Goal: Task Accomplishment & Management: Use online tool/utility

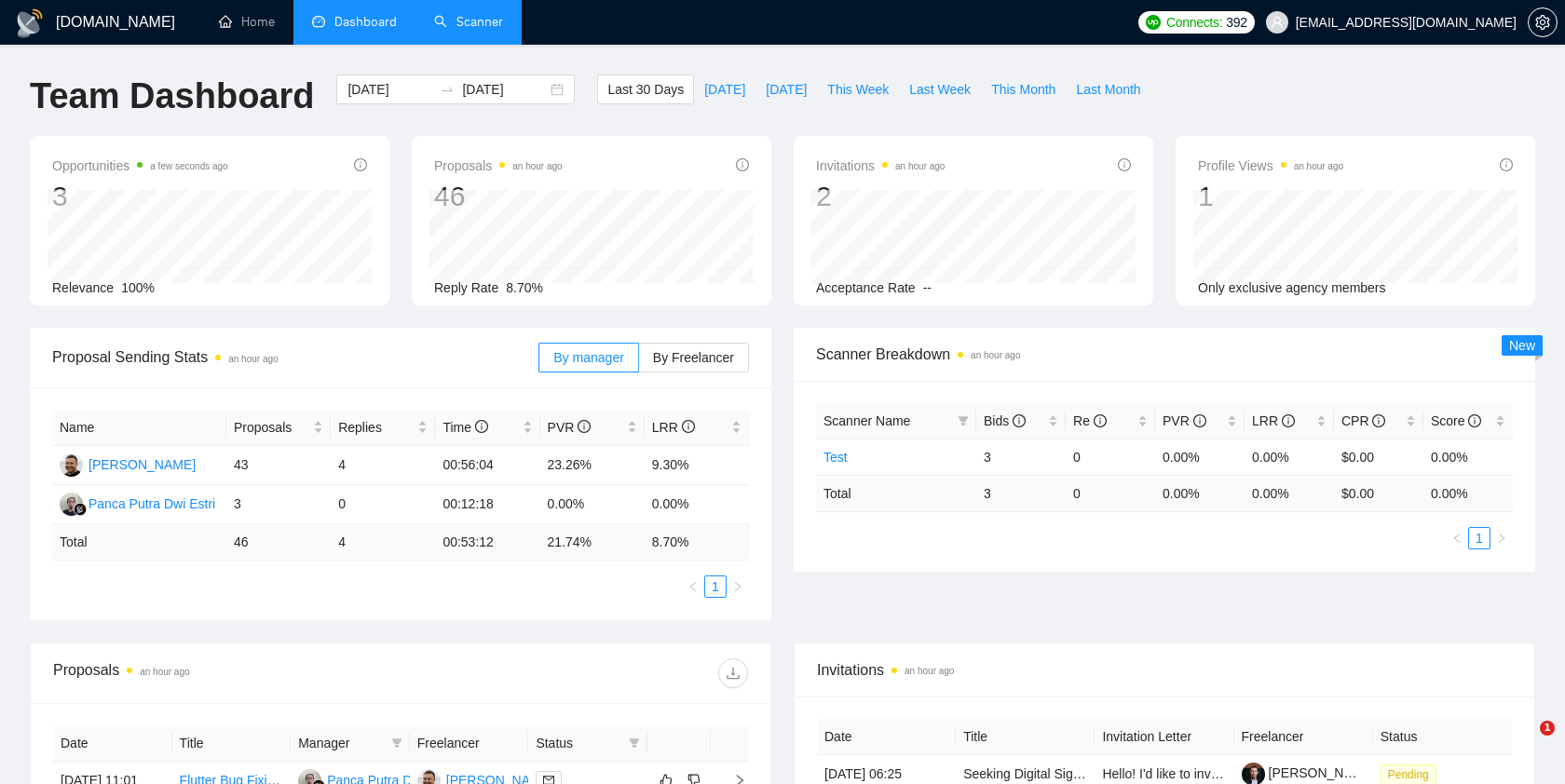
click at [475, 30] on link "Scanner" at bounding box center [468, 21] width 69 height 16
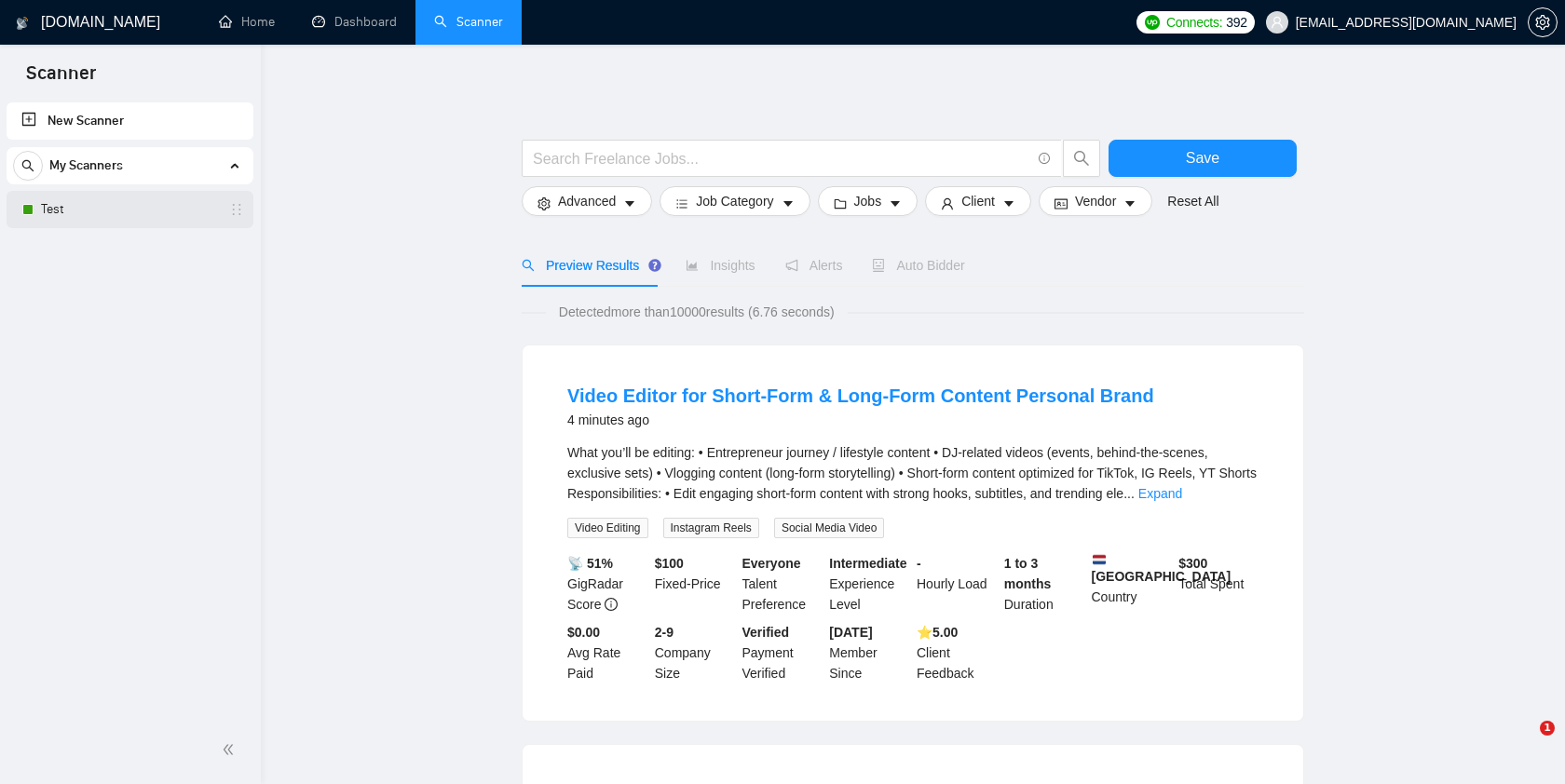
click at [155, 215] on link "Test" at bounding box center [129, 210] width 177 height 37
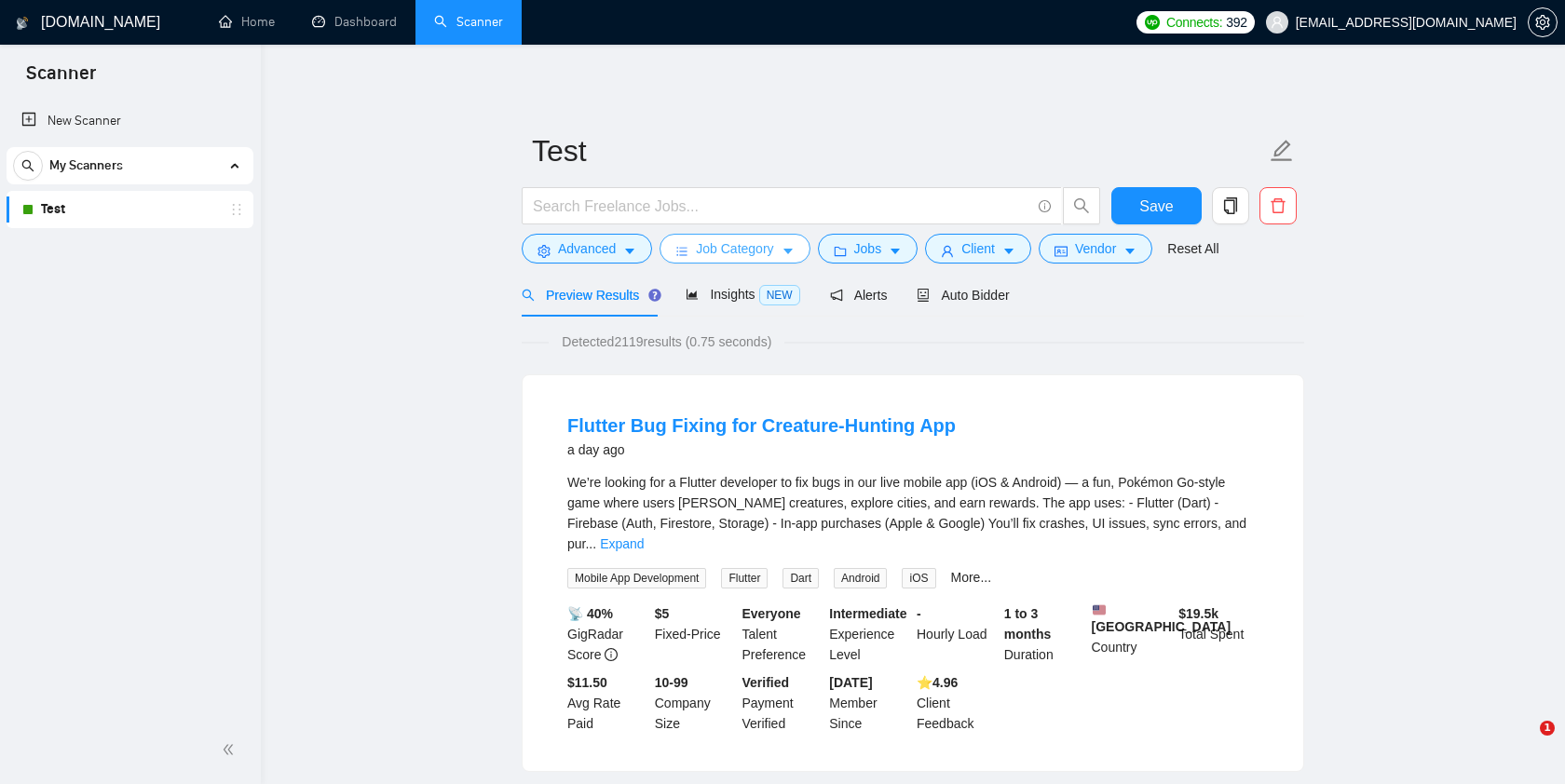
click at [753, 247] on span "Job Category" at bounding box center [735, 248] width 78 height 20
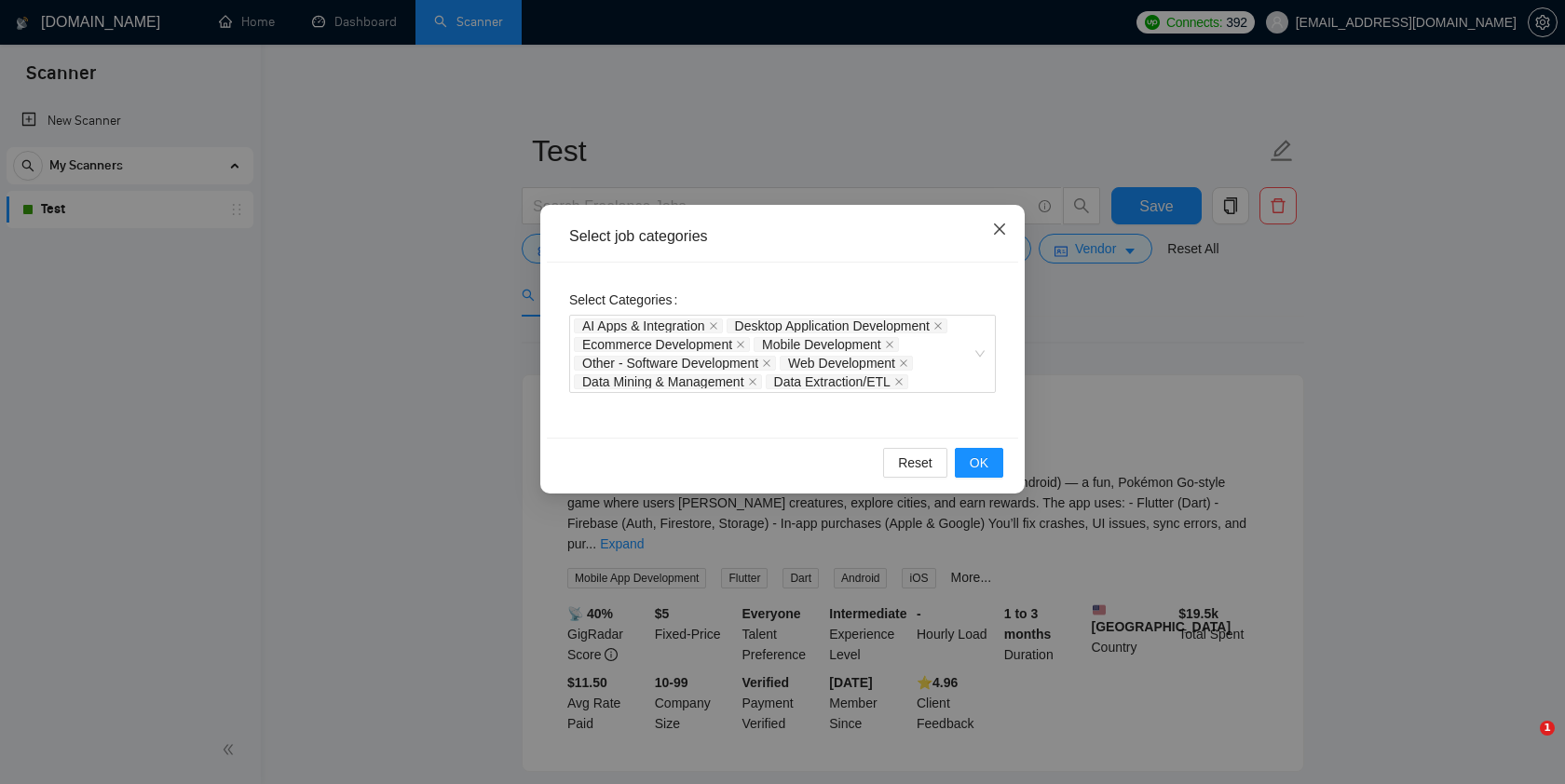
click at [998, 223] on icon "close" at bounding box center [999, 228] width 15 height 15
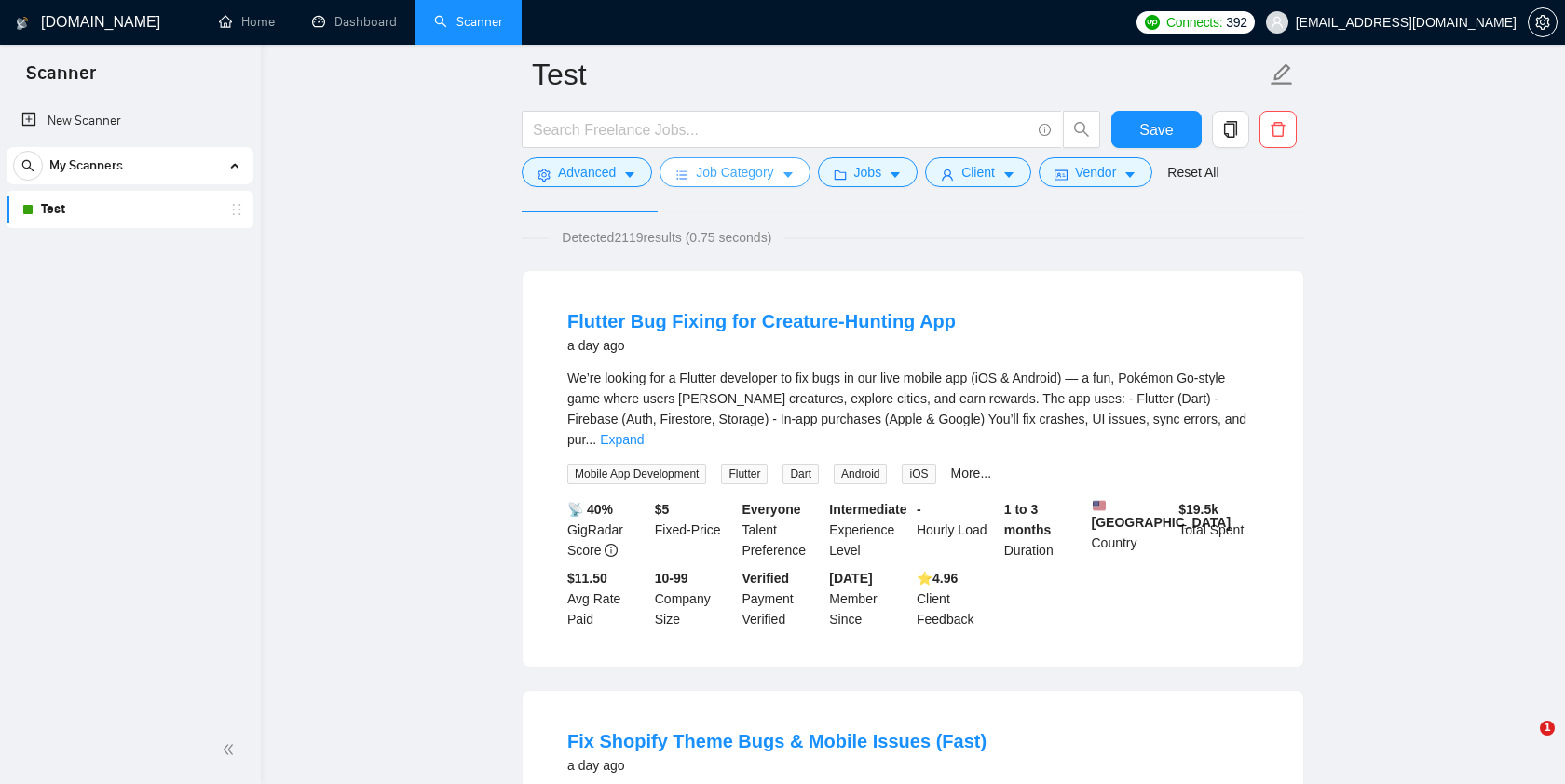
scroll to position [114, 0]
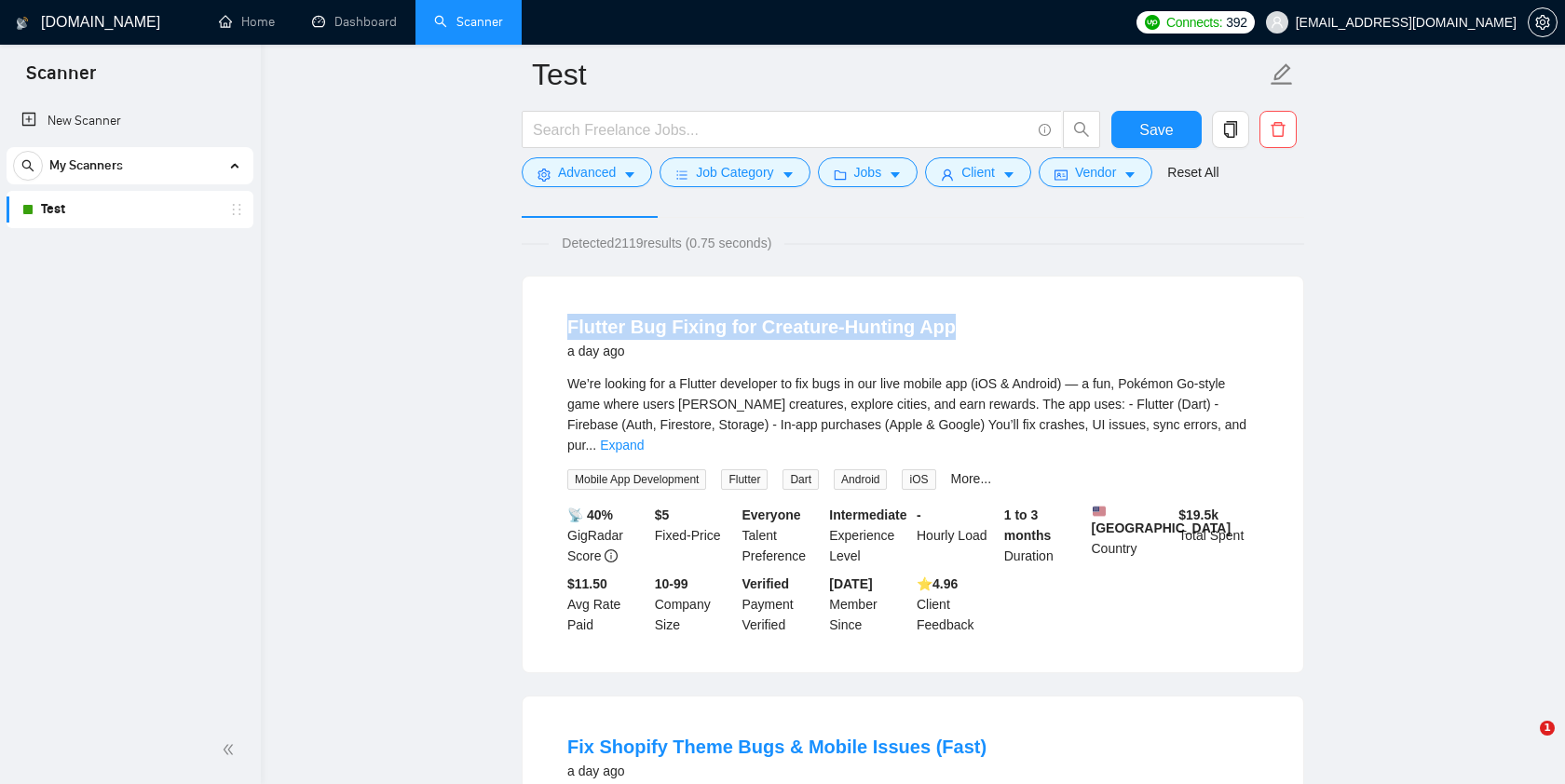
drag, startPoint x: 562, startPoint y: 324, endPoint x: 938, endPoint y: 332, distance: 376.1
click at [938, 332] on li "Flutter Bug Fixing for Creature-Hunting App a day ago We’re looking for a Flutt…" at bounding box center [913, 474] width 736 height 351
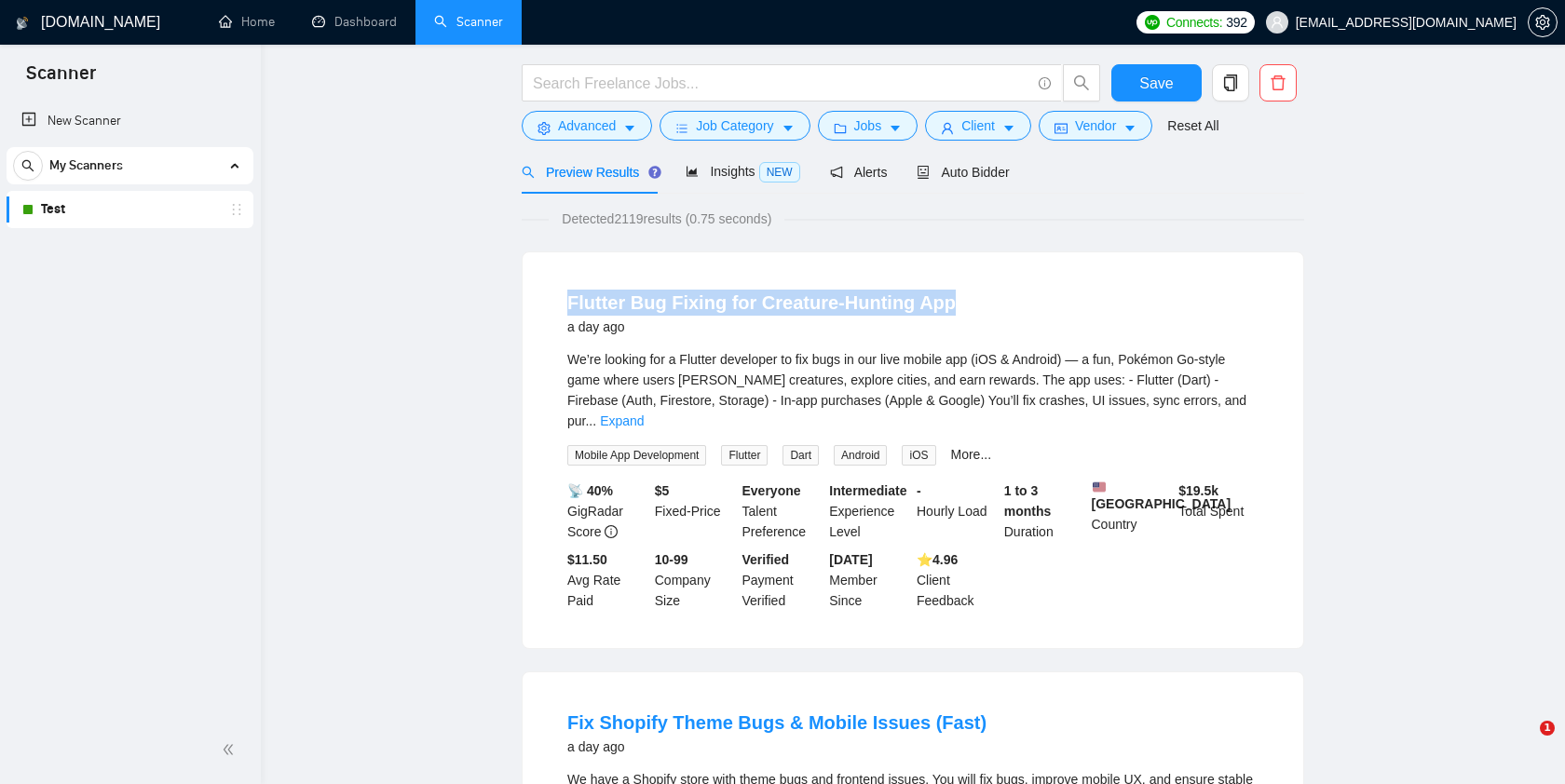
scroll to position [0, 0]
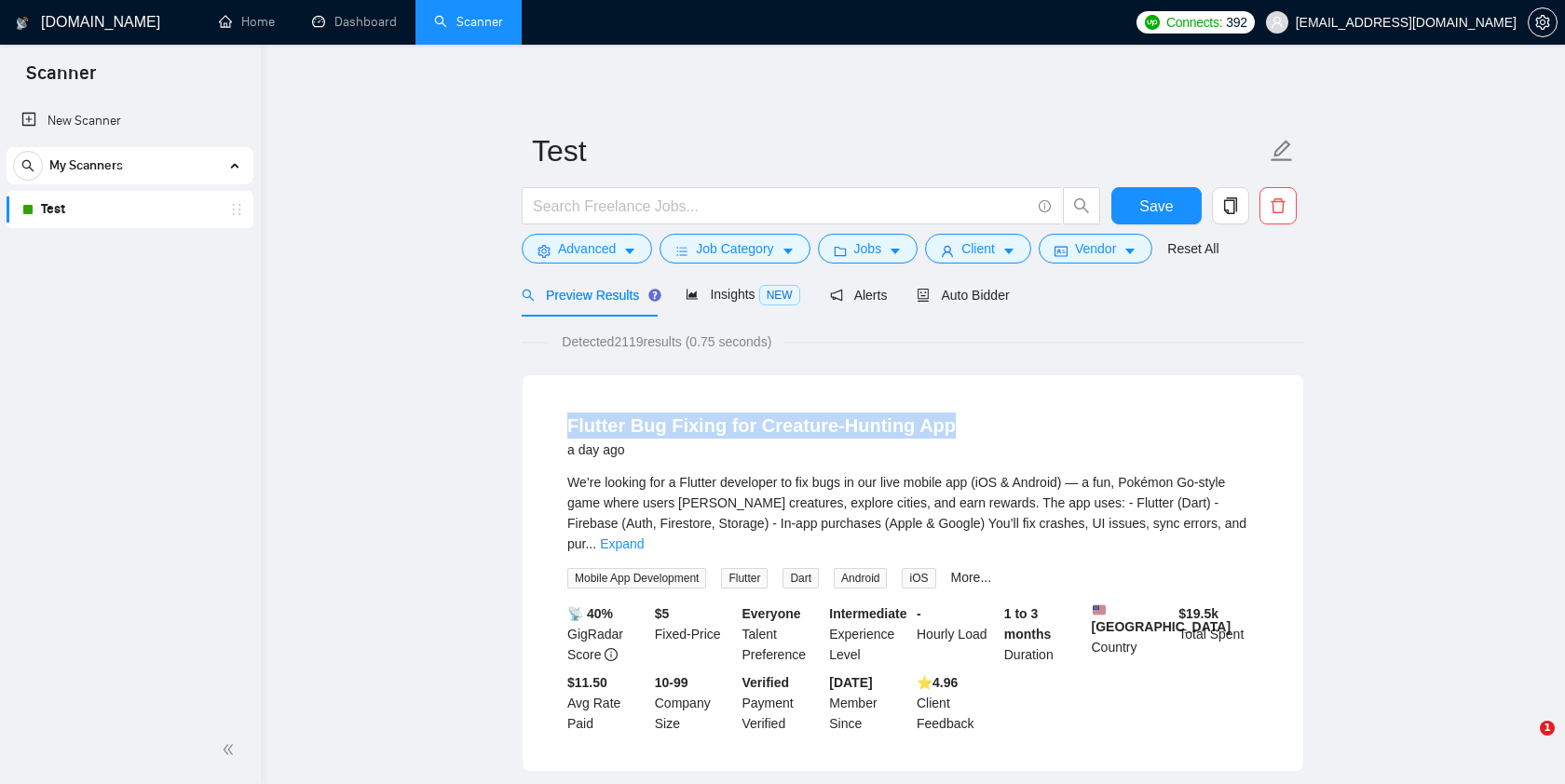
click at [261, 16] on link "Home" at bounding box center [247, 21] width 56 height 16
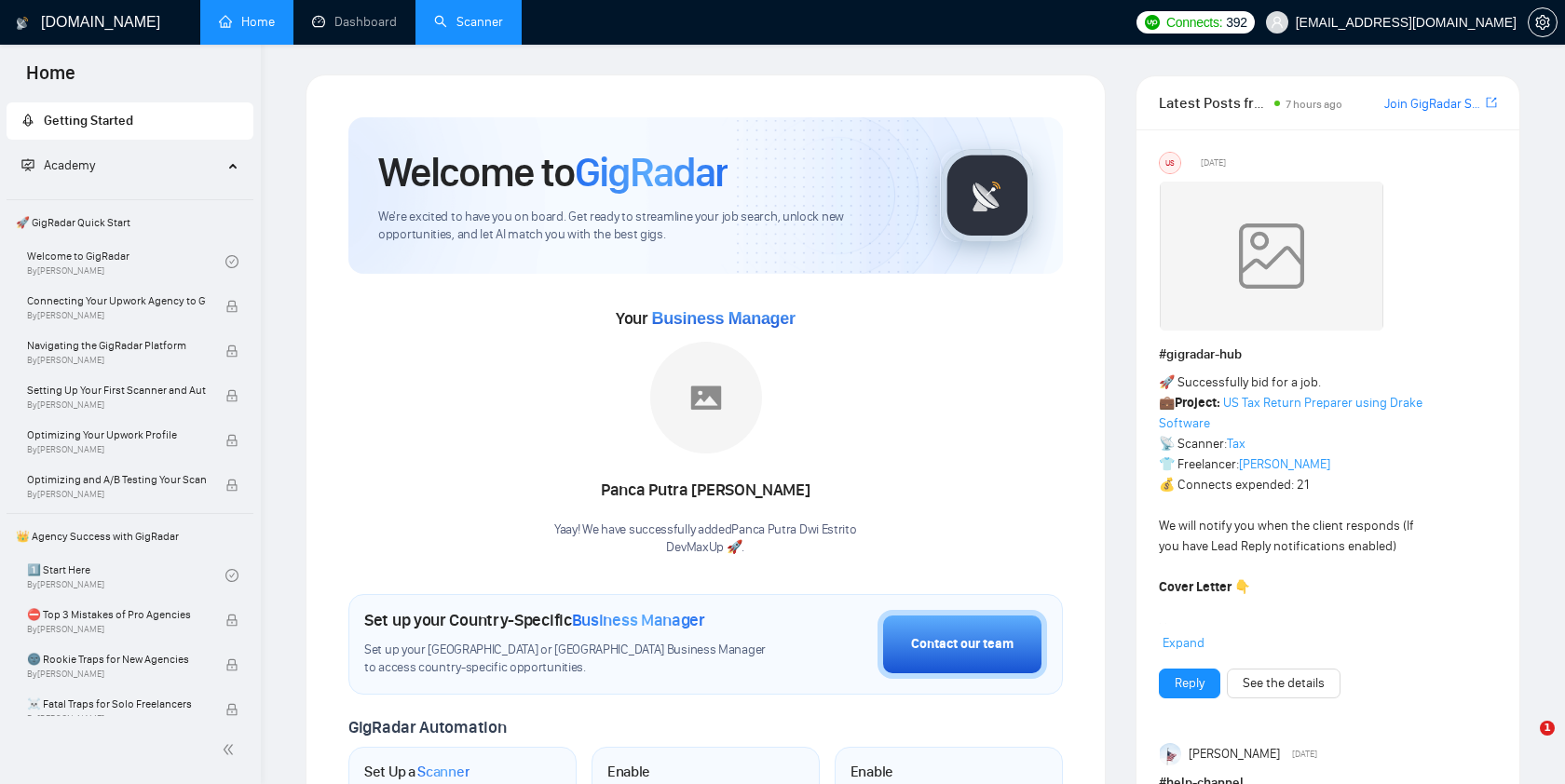
click at [480, 22] on link "Scanner" at bounding box center [468, 21] width 69 height 16
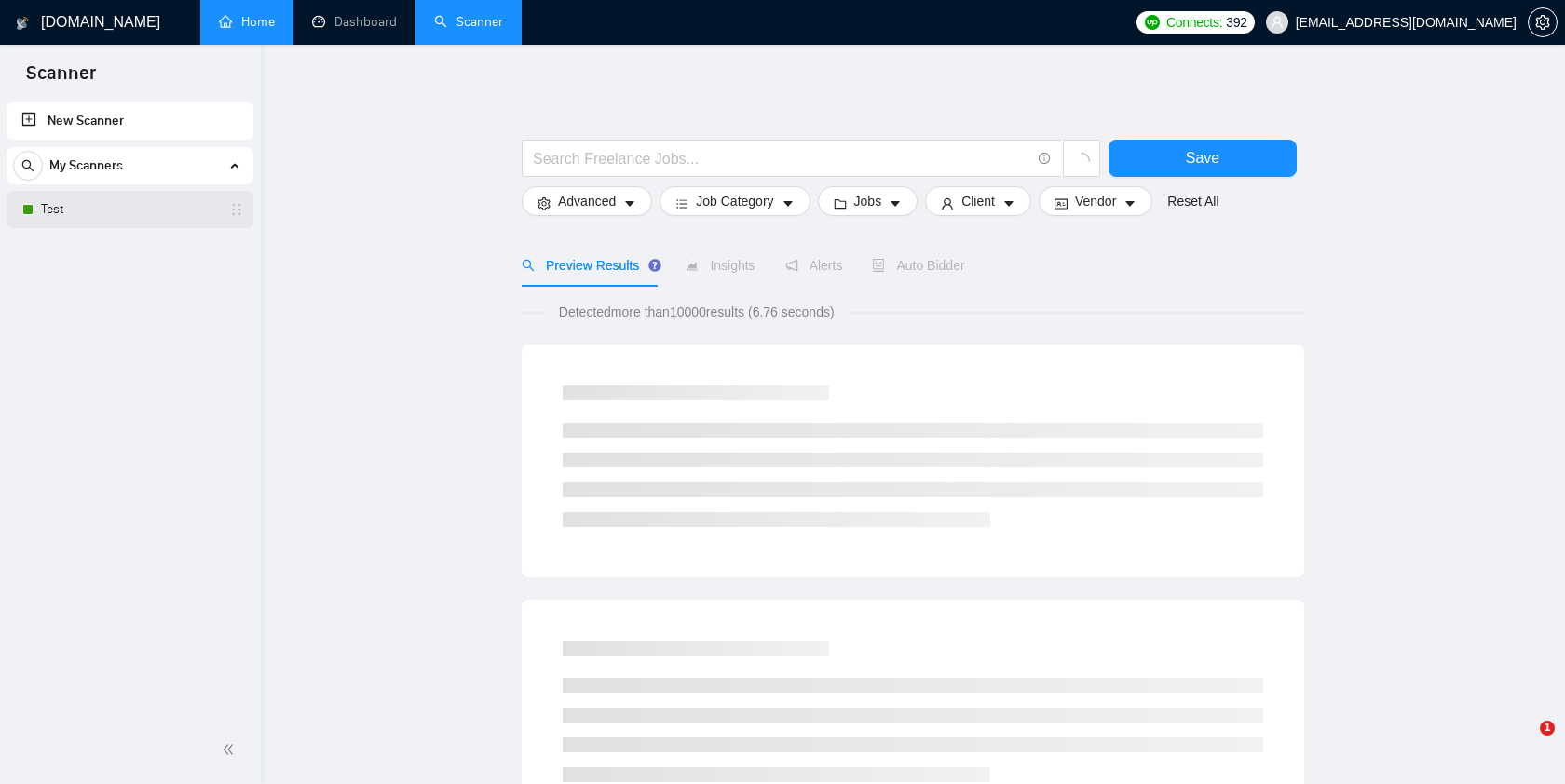
click at [117, 209] on link "Test" at bounding box center [129, 210] width 177 height 37
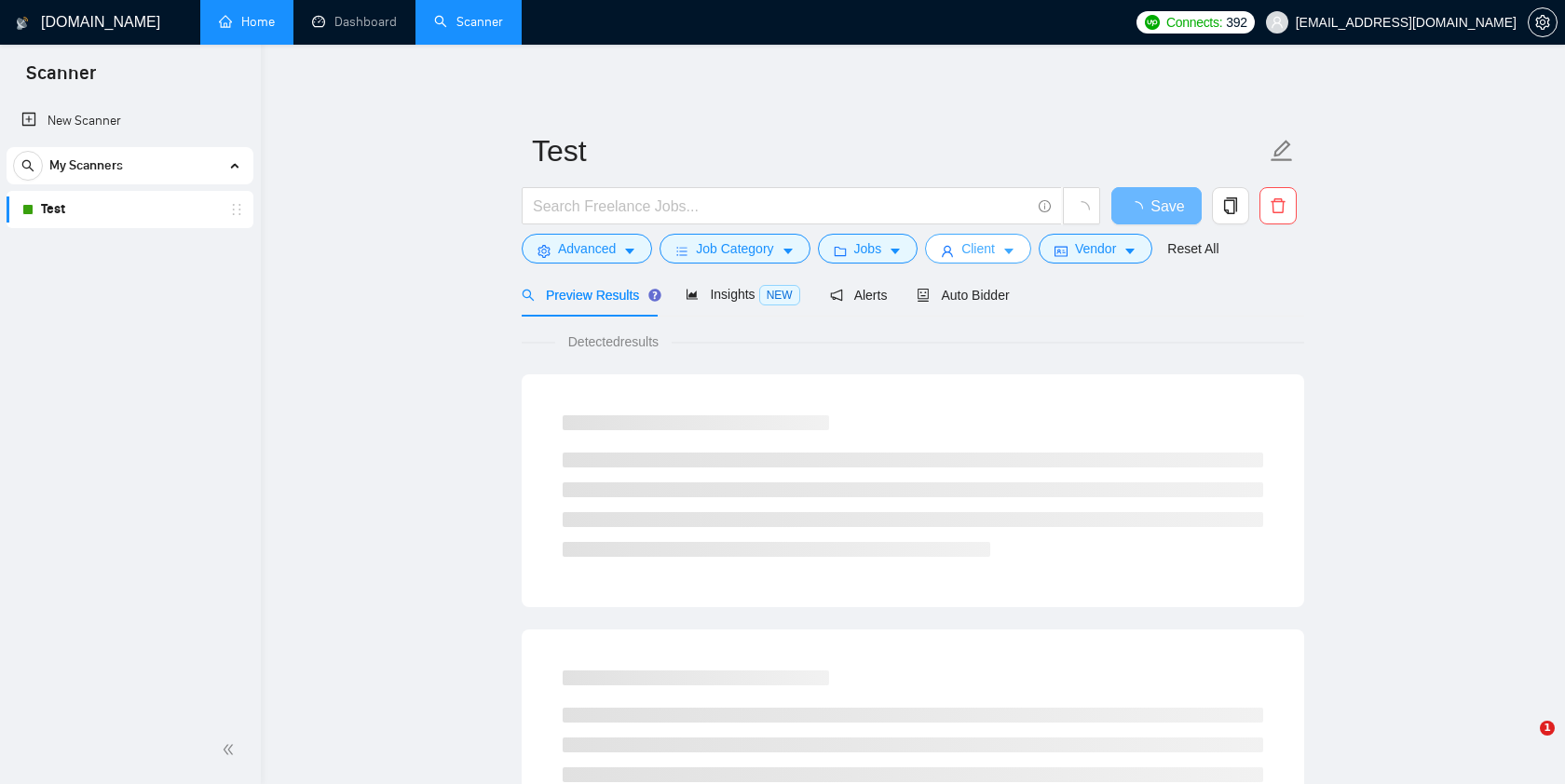
click at [1016, 248] on icon "caret-down" at bounding box center [1008, 250] width 13 height 13
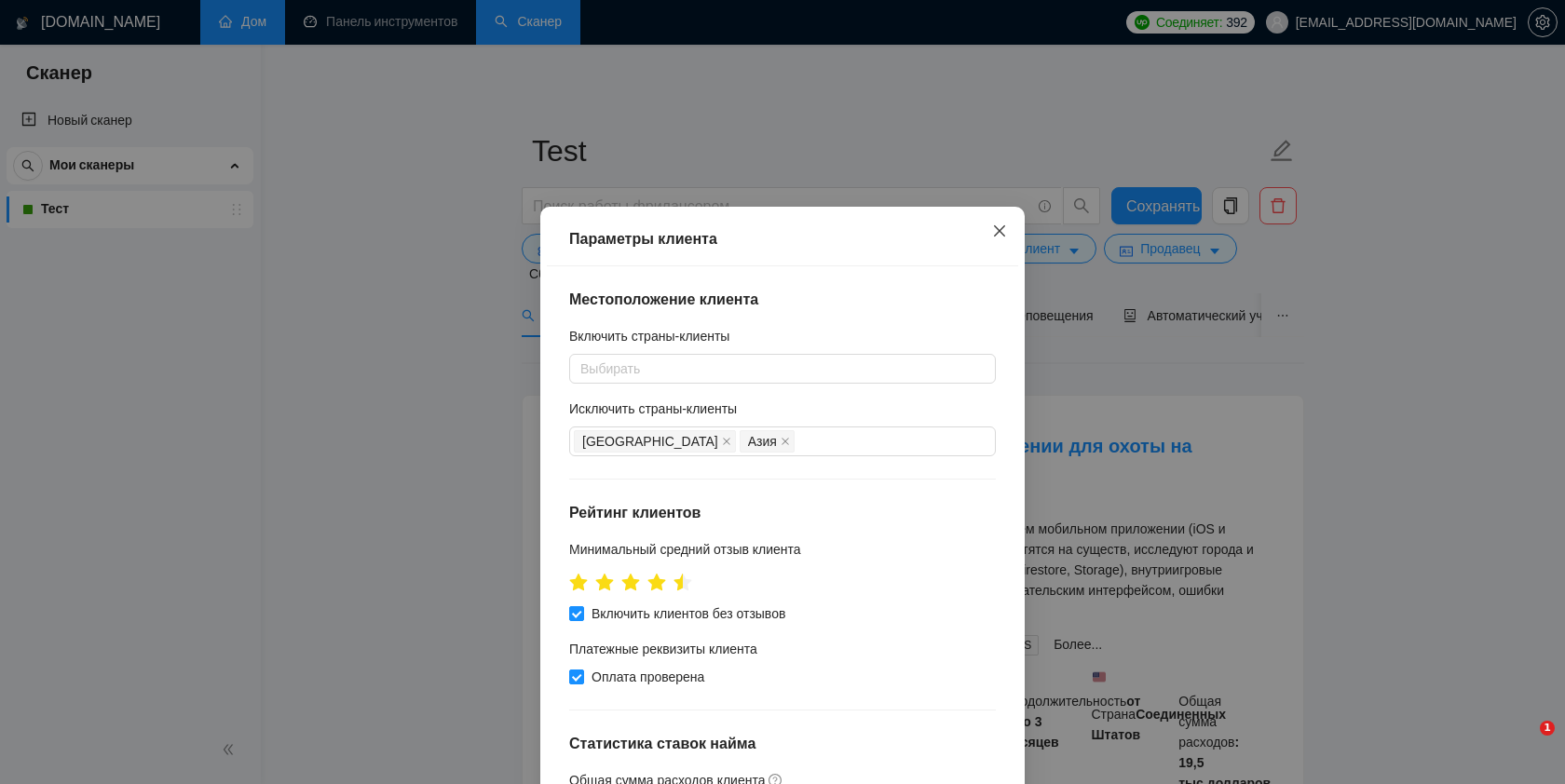
click at [995, 231] on icon "закрывать" at bounding box center [999, 230] width 15 height 15
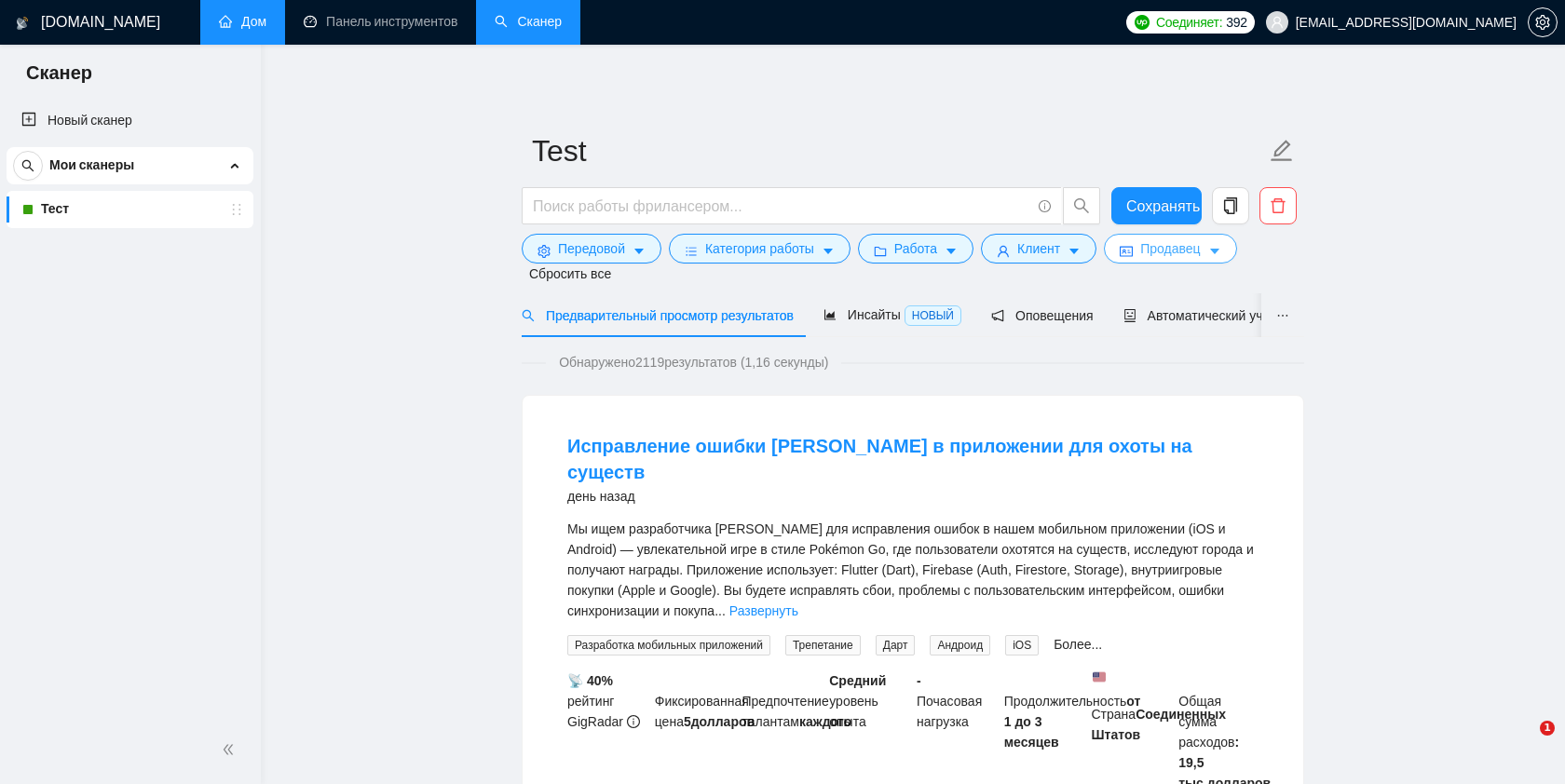
click at [1164, 247] on font "Продавец" at bounding box center [1169, 247] width 59 height 15
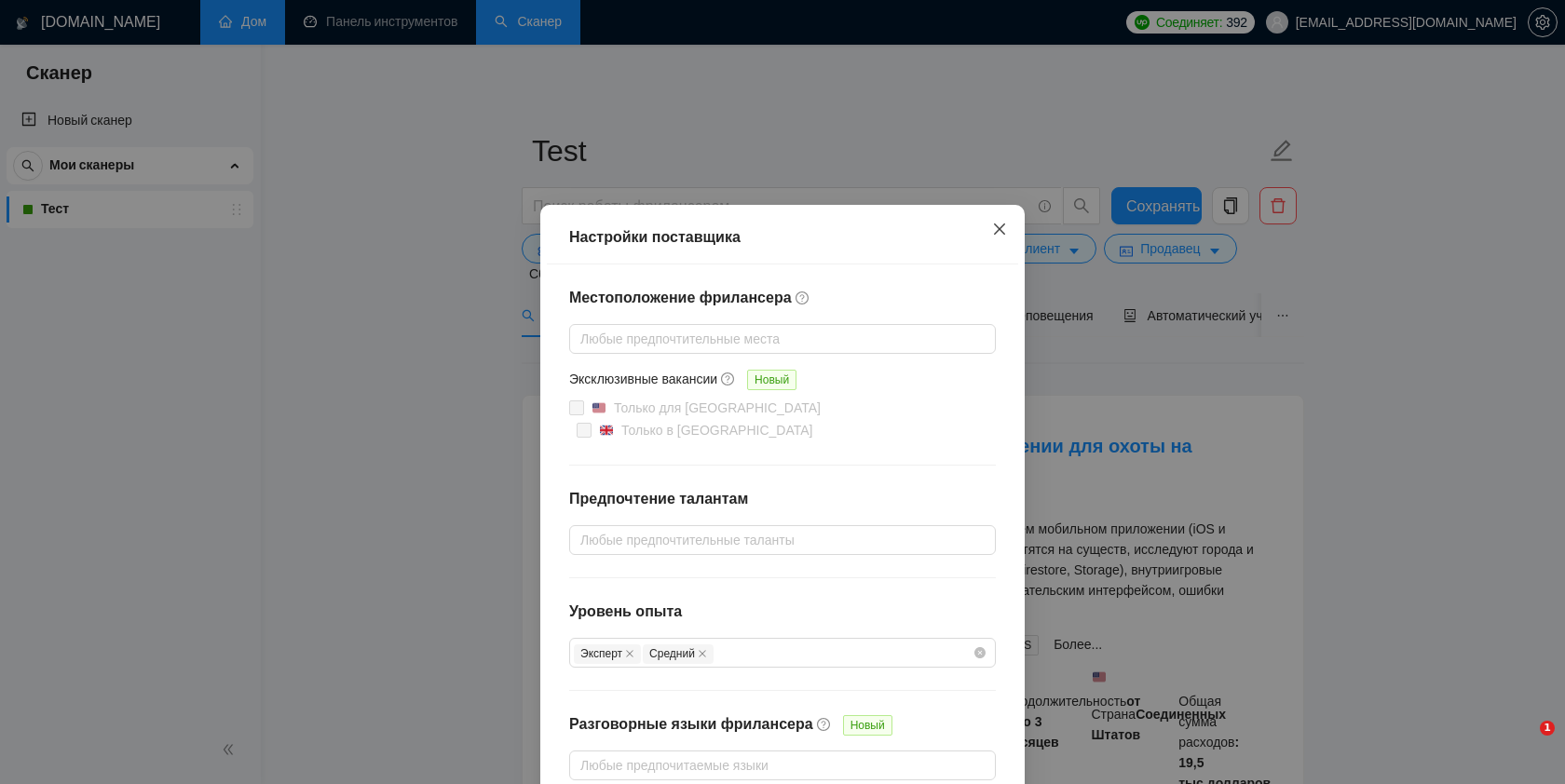
click at [1000, 226] on icon "закрывать" at bounding box center [999, 228] width 15 height 15
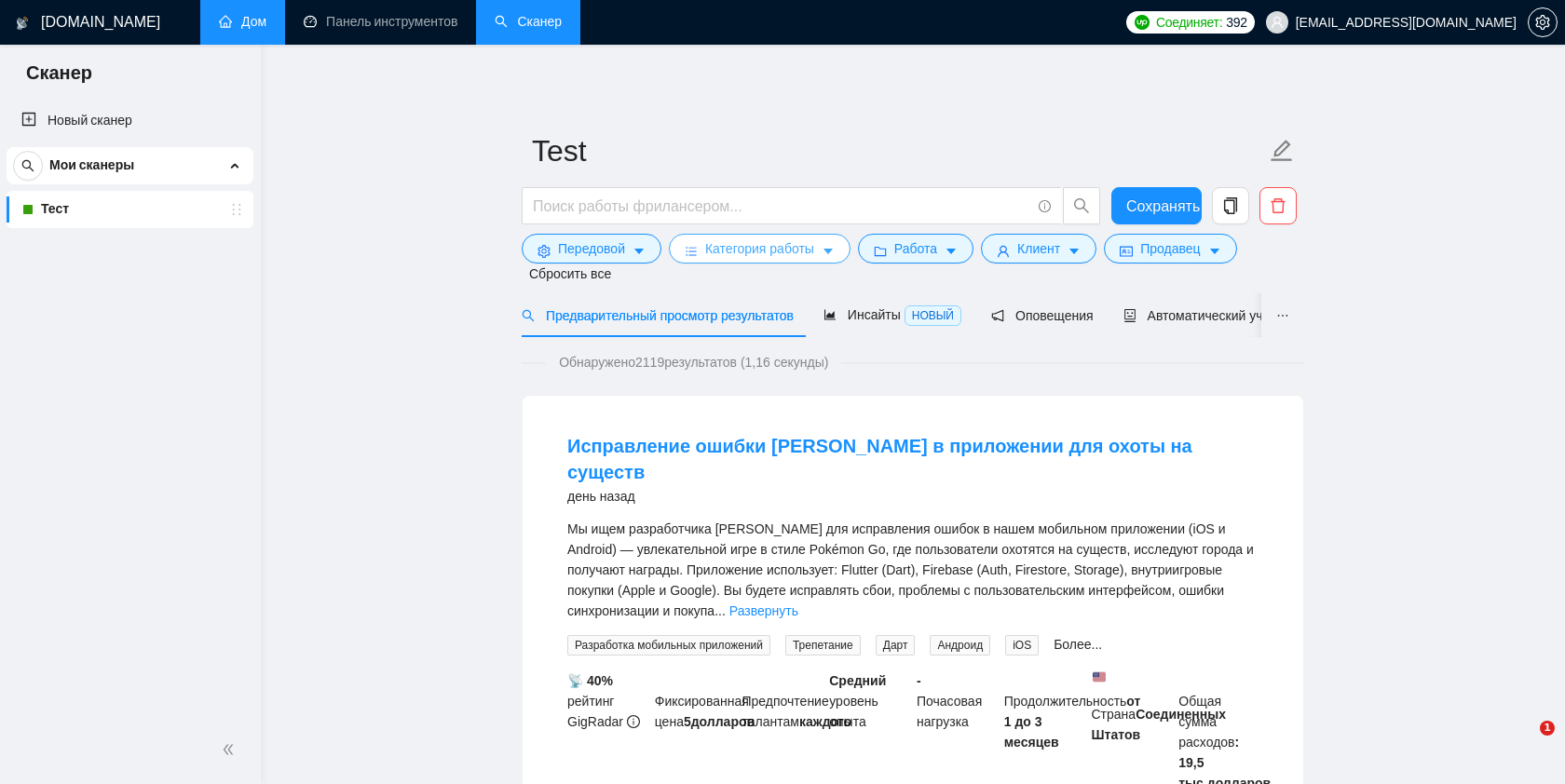
click at [776, 251] on font "Категория работы" at bounding box center [759, 247] width 109 height 15
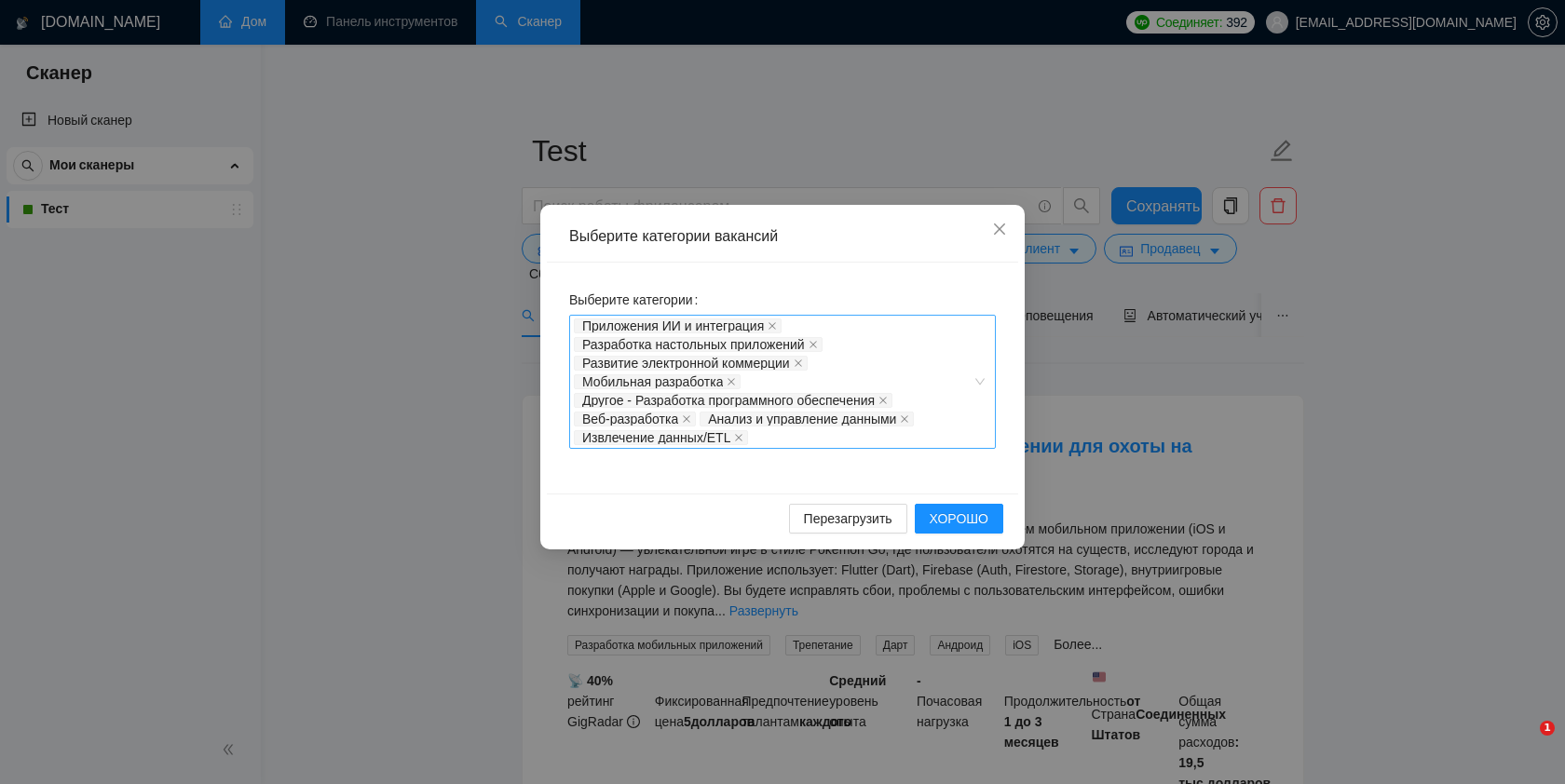
click at [812, 439] on div "Приложения ИИ и интеграция Разработка настольных приложений Развитие электронно…" at bounding box center [773, 381] width 399 height 130
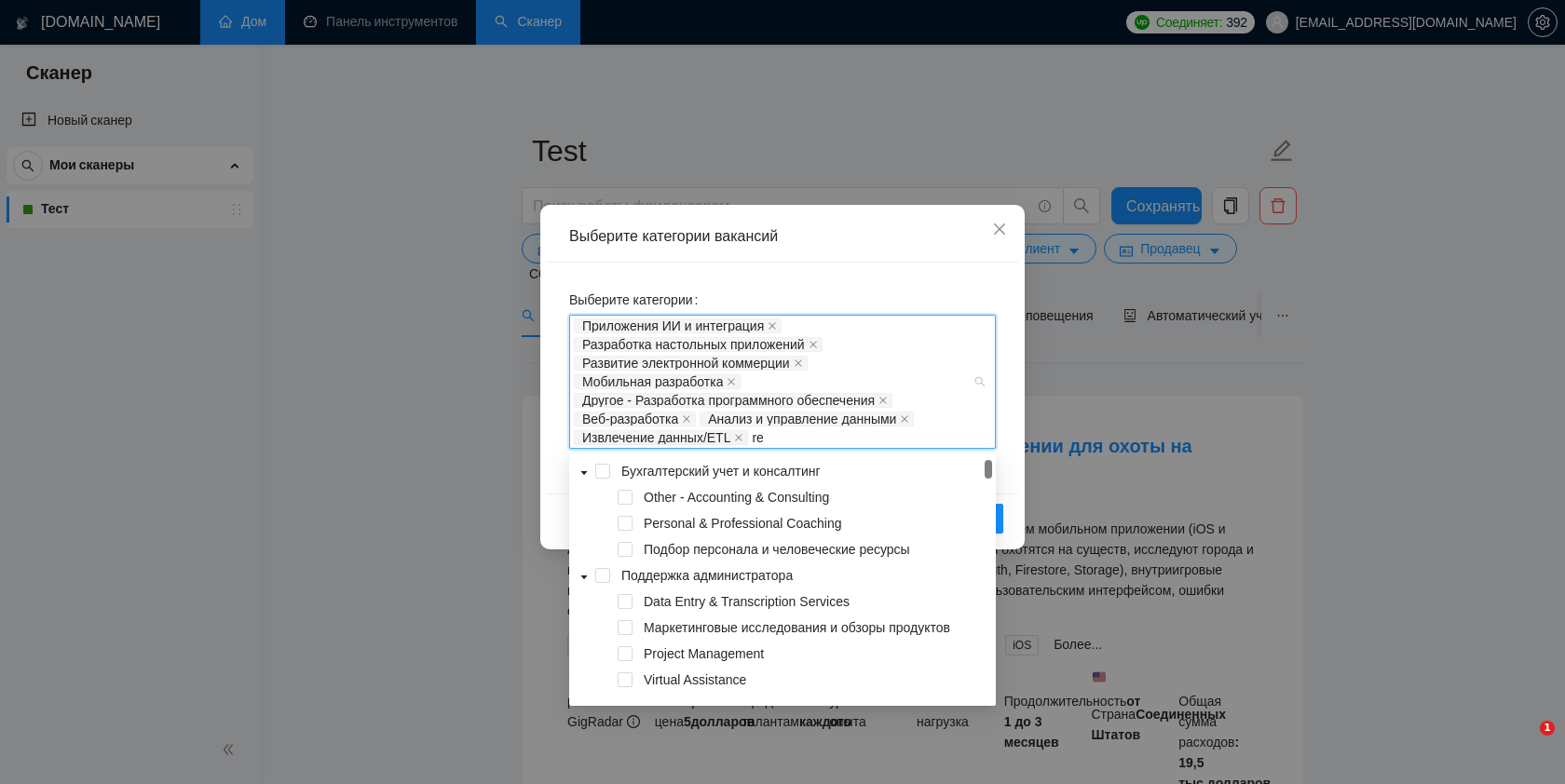
type input "r"
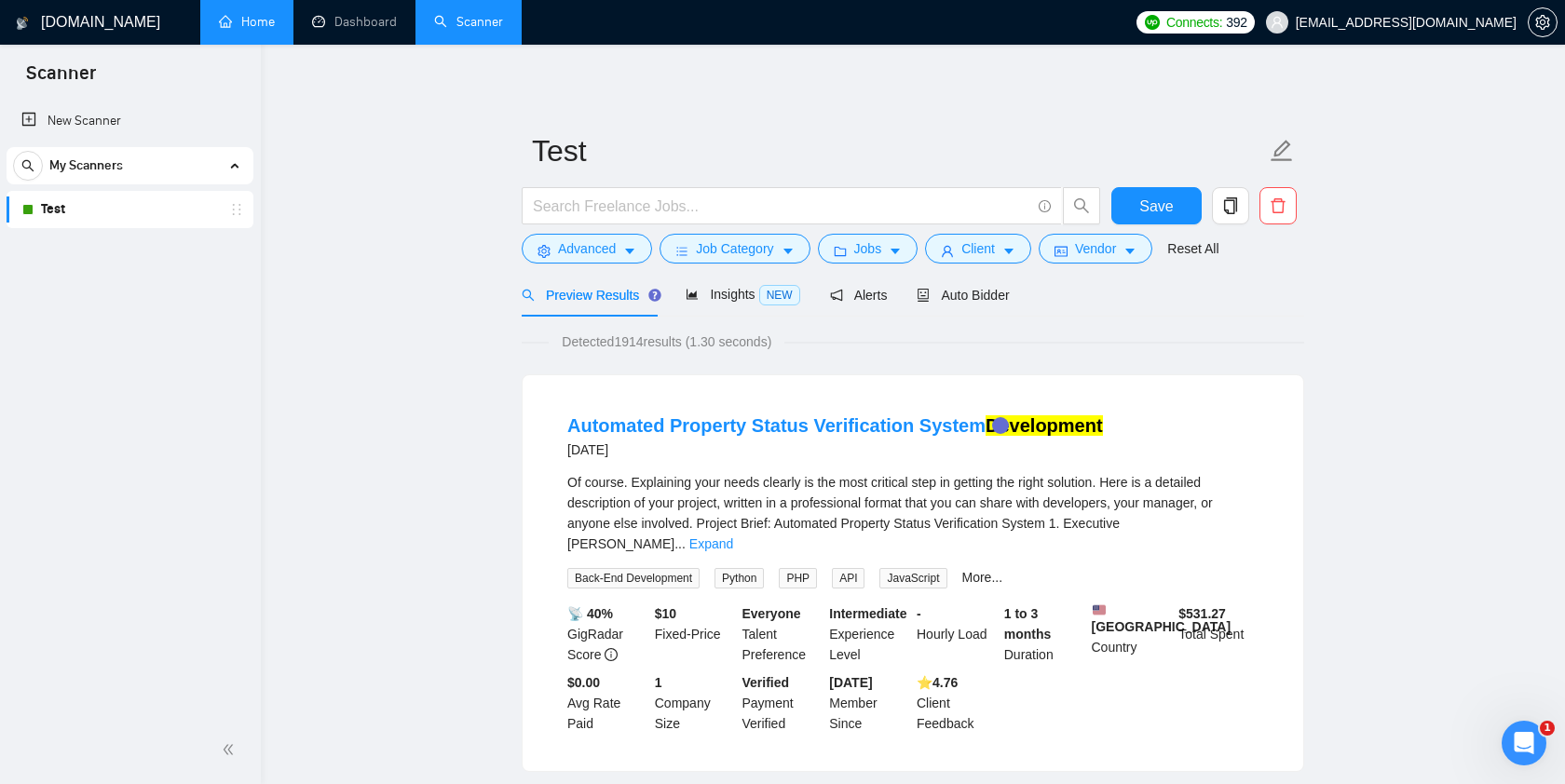
click at [252, 17] on link "Home" at bounding box center [247, 21] width 56 height 16
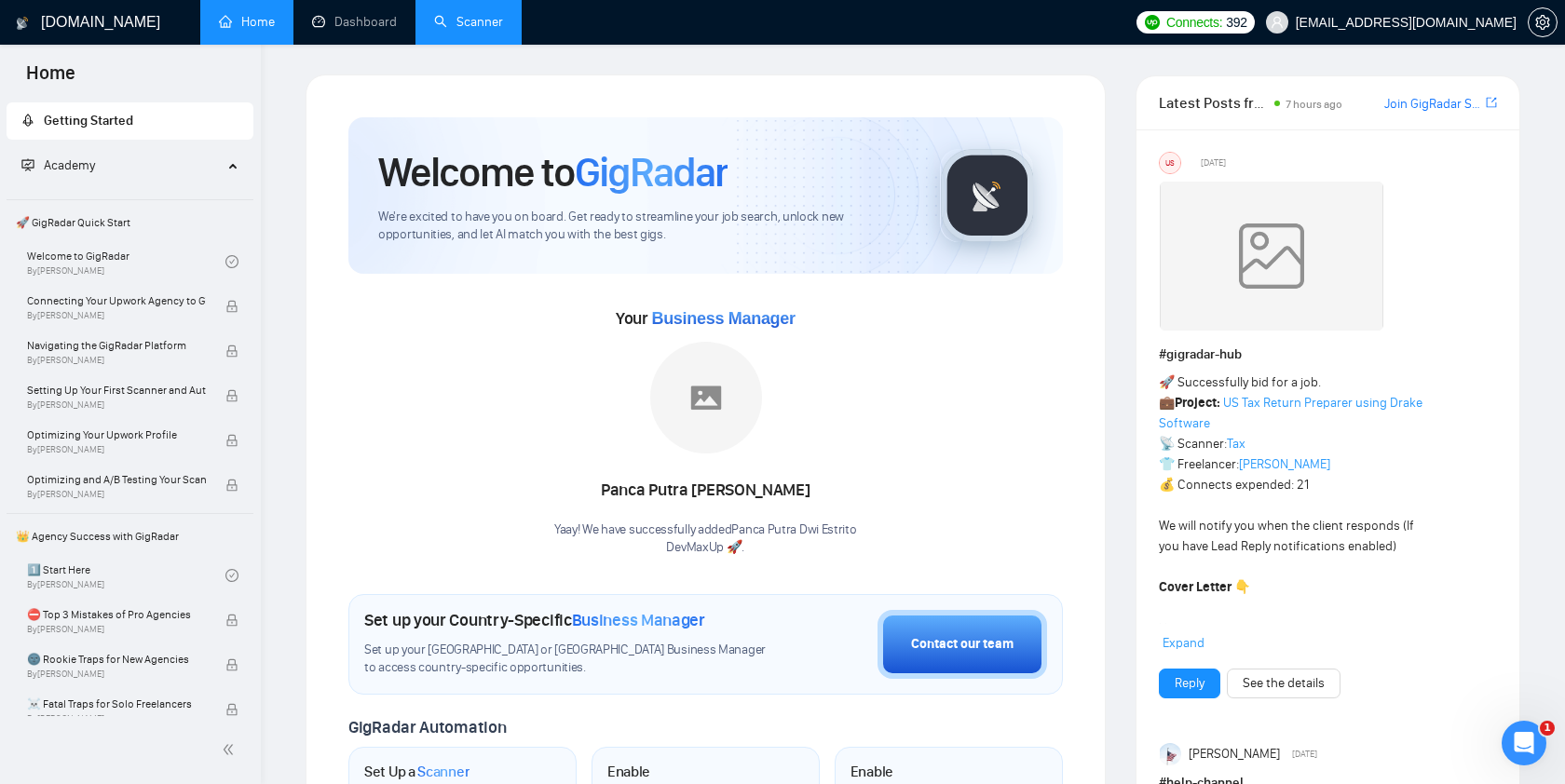
click at [473, 22] on link "Scanner" at bounding box center [468, 21] width 69 height 16
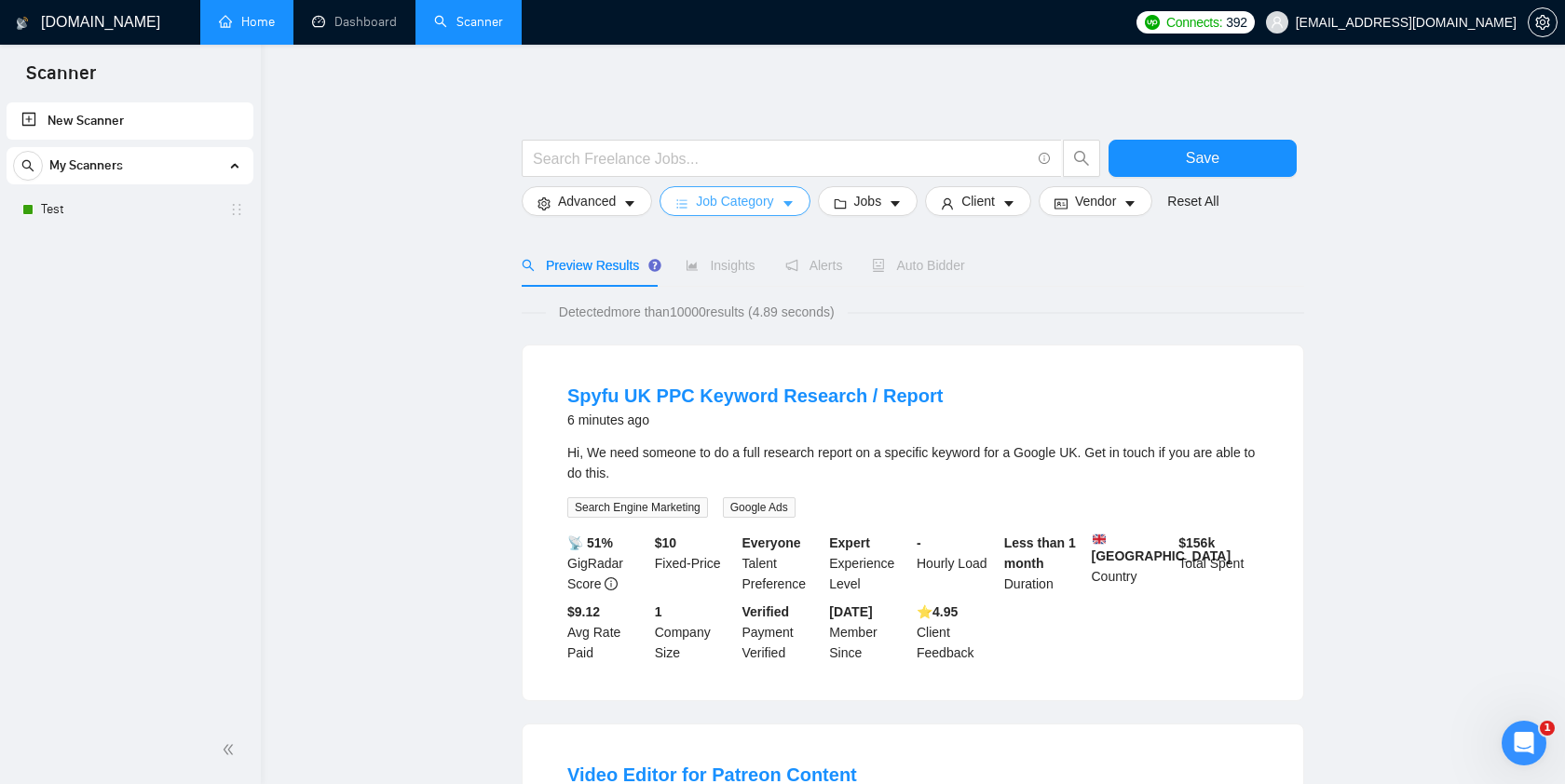
click at [758, 198] on span "Job Category" at bounding box center [735, 201] width 78 height 20
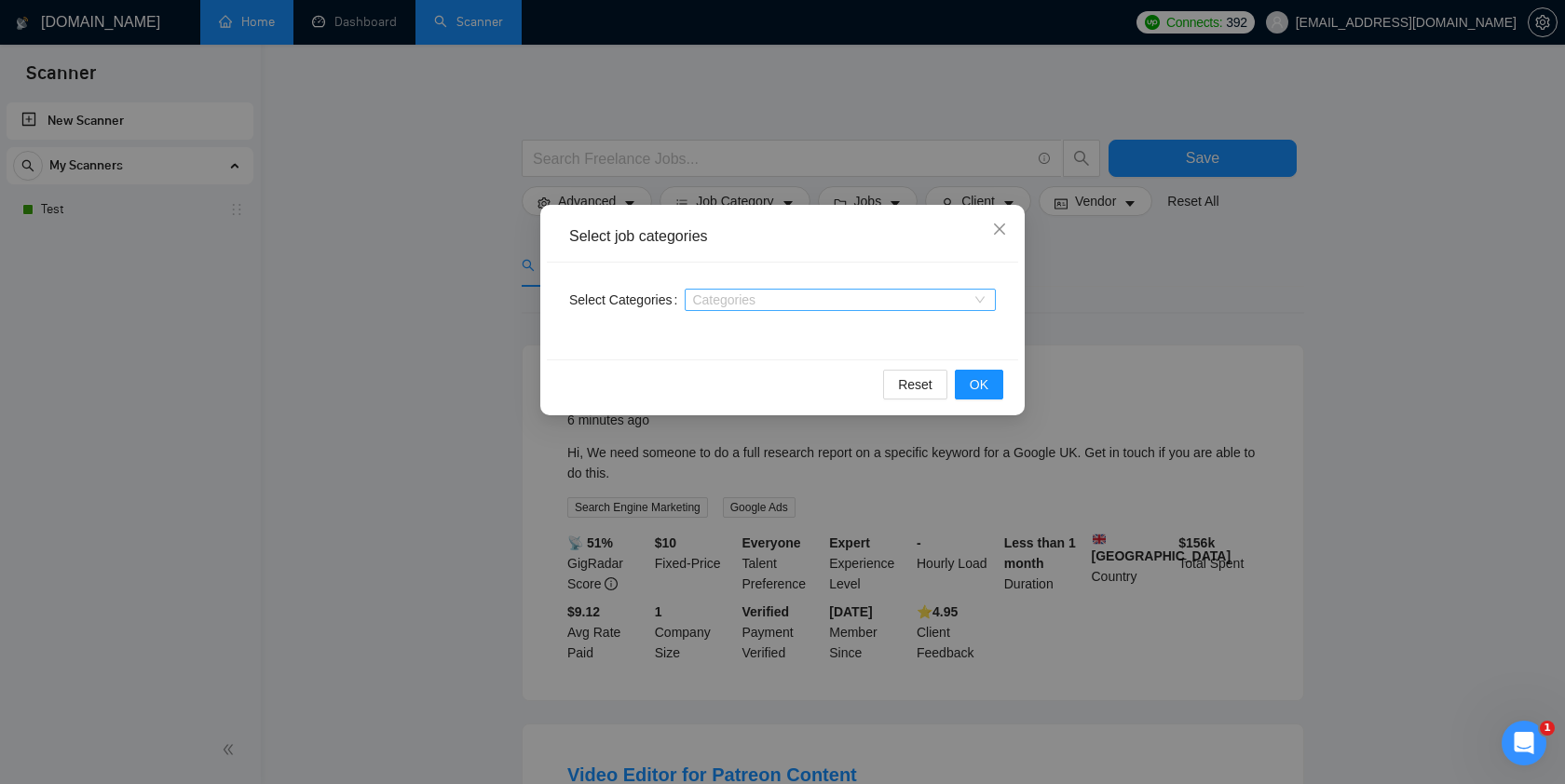
click at [974, 303] on div "Categories" at bounding box center [840, 299] width 311 height 22
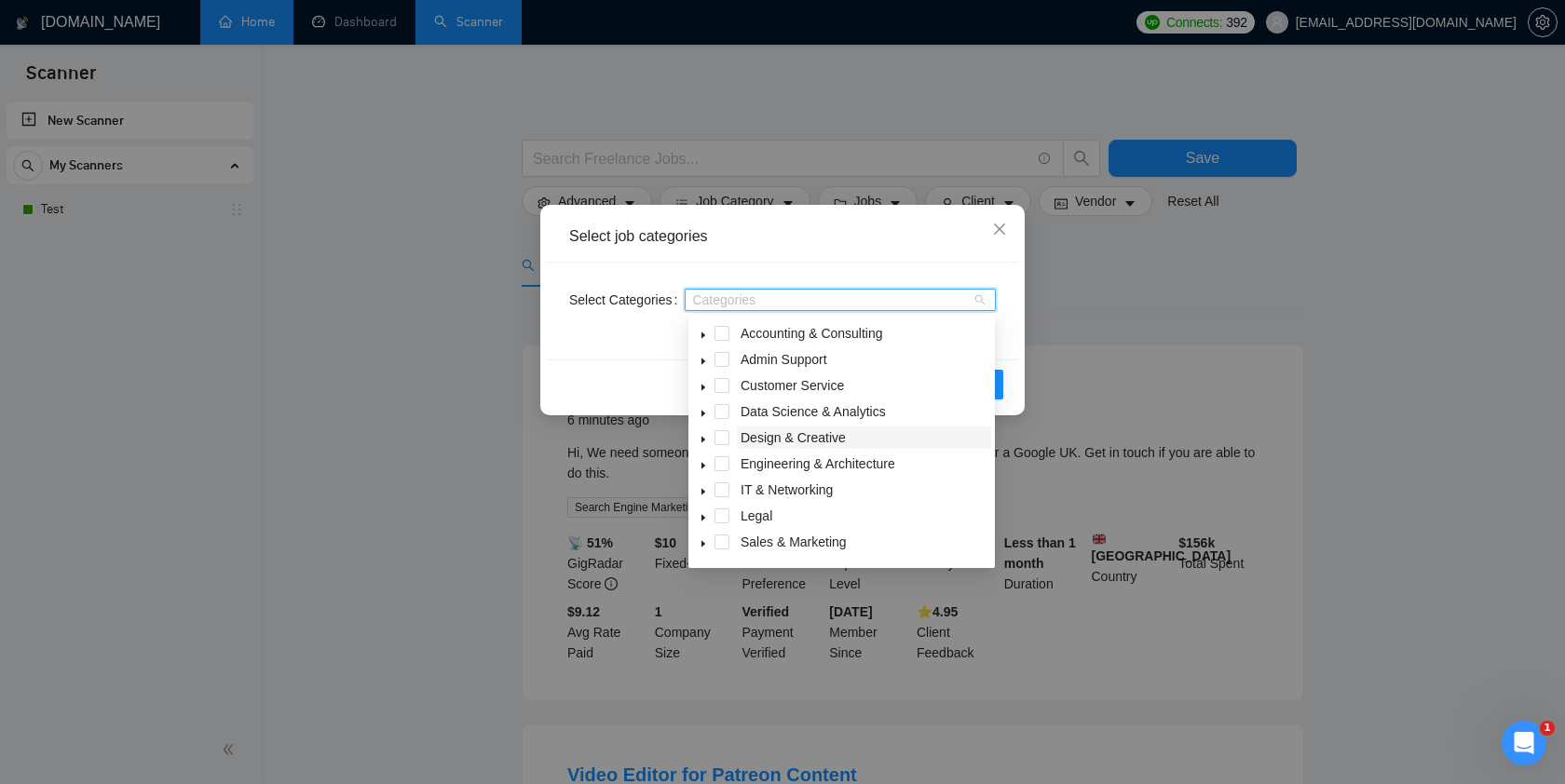
scroll to position [75, 0]
click at [706, 519] on icon "caret-down" at bounding box center [704, 521] width 10 height 10
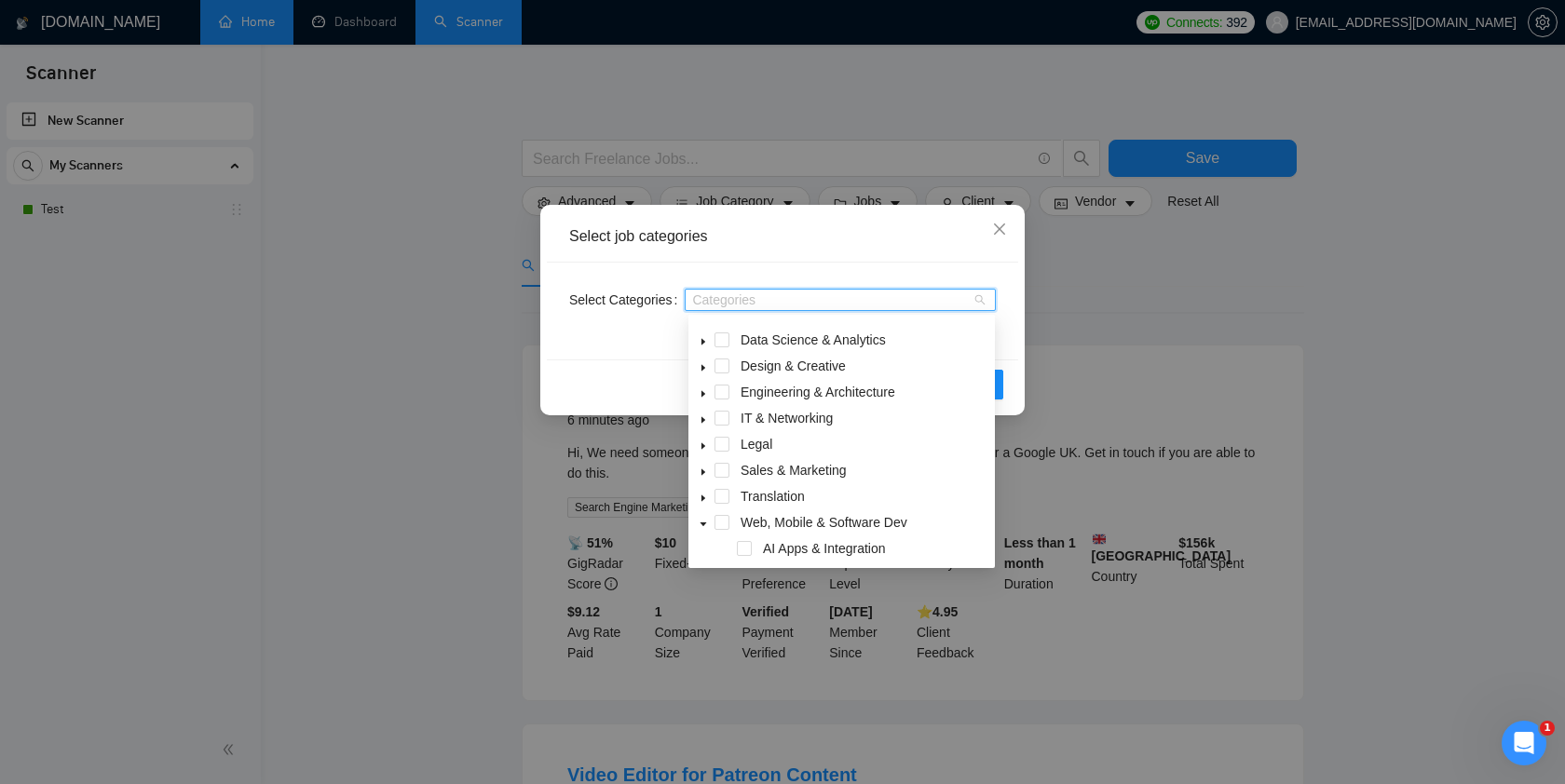
scroll to position [14, 0]
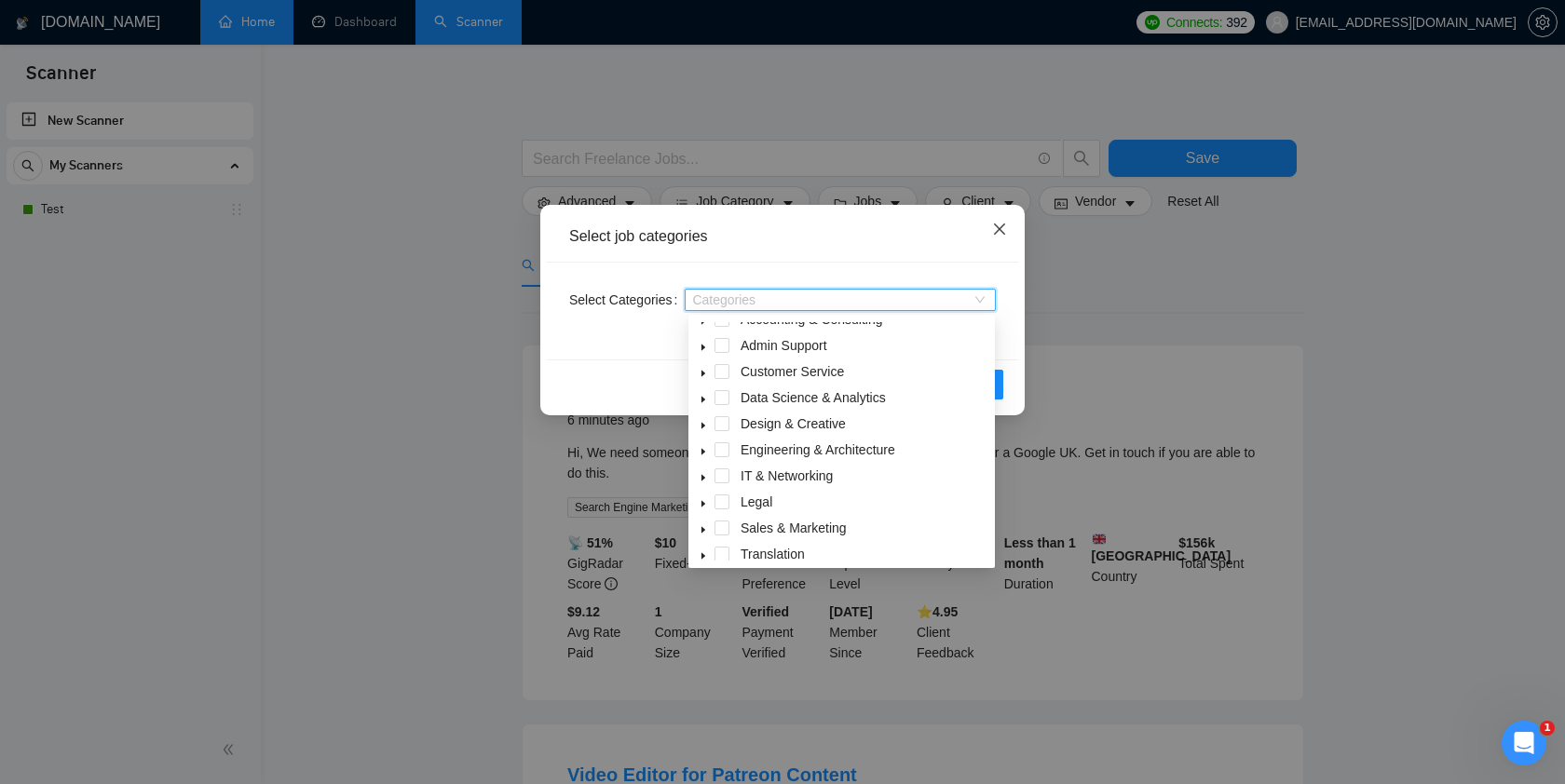
click at [997, 235] on icon "close" at bounding box center [999, 228] width 15 height 15
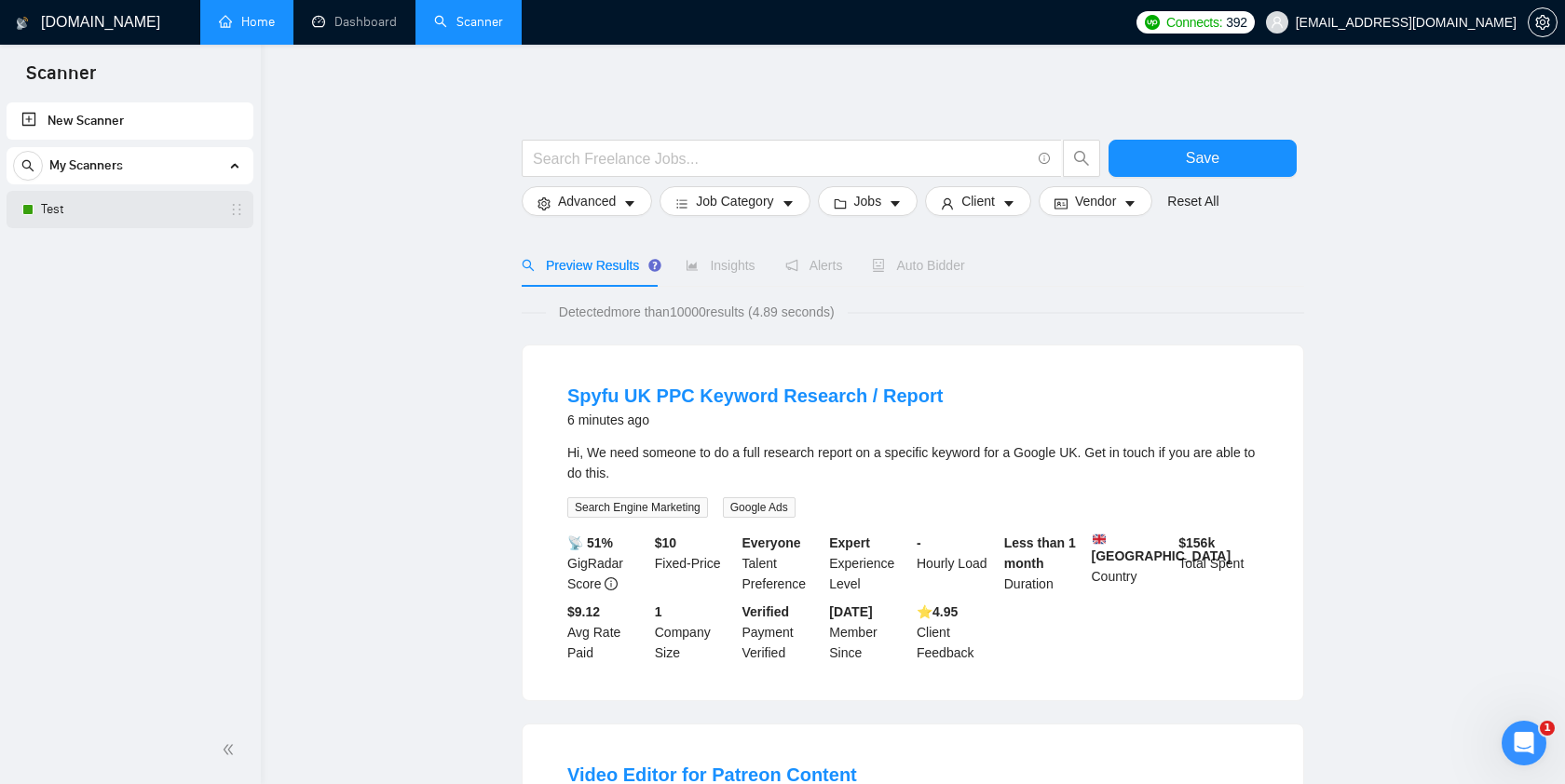
click at [79, 216] on link "Test" at bounding box center [129, 210] width 177 height 37
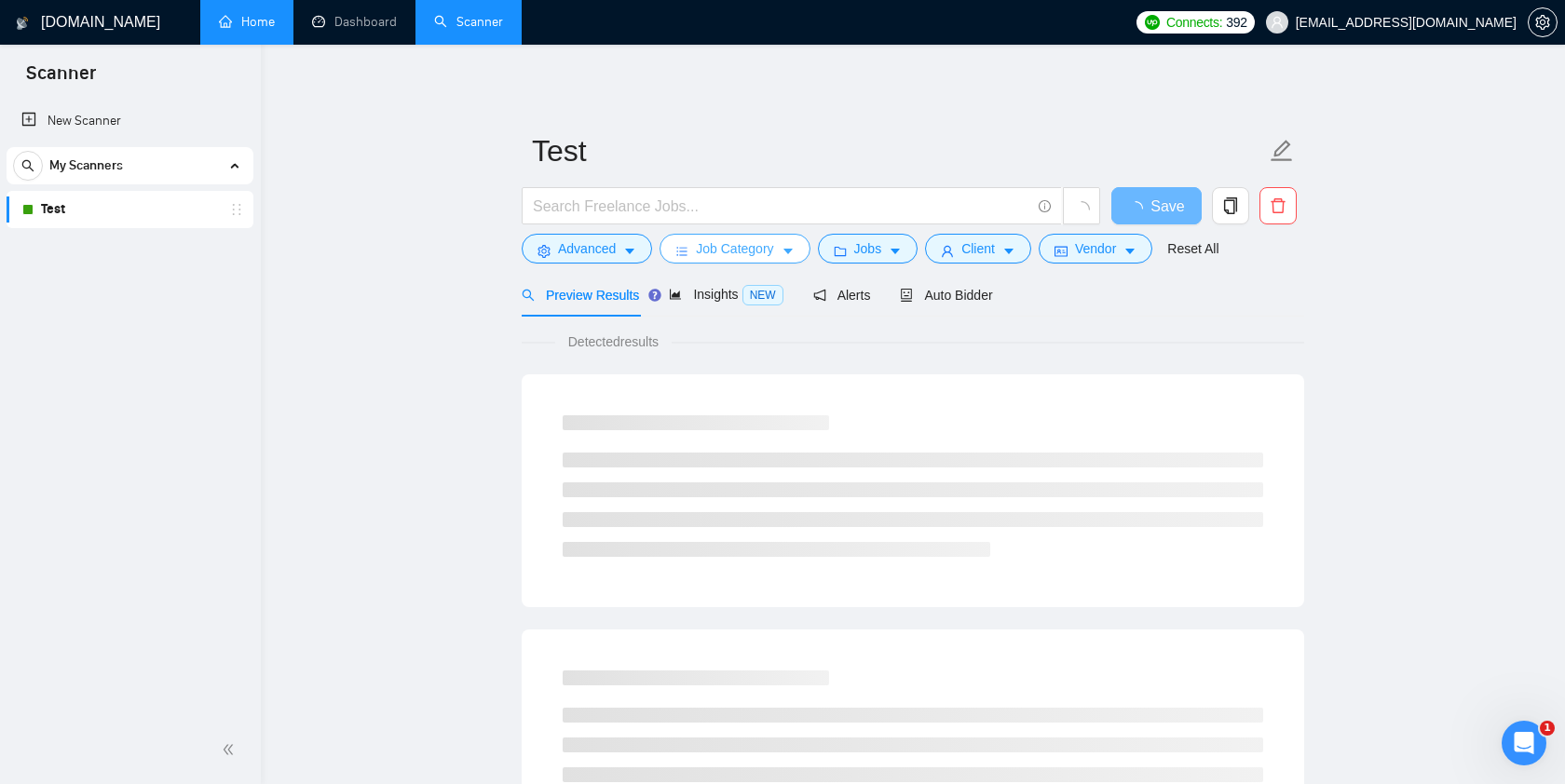
click at [784, 250] on button "Job Category" at bounding box center [734, 248] width 150 height 30
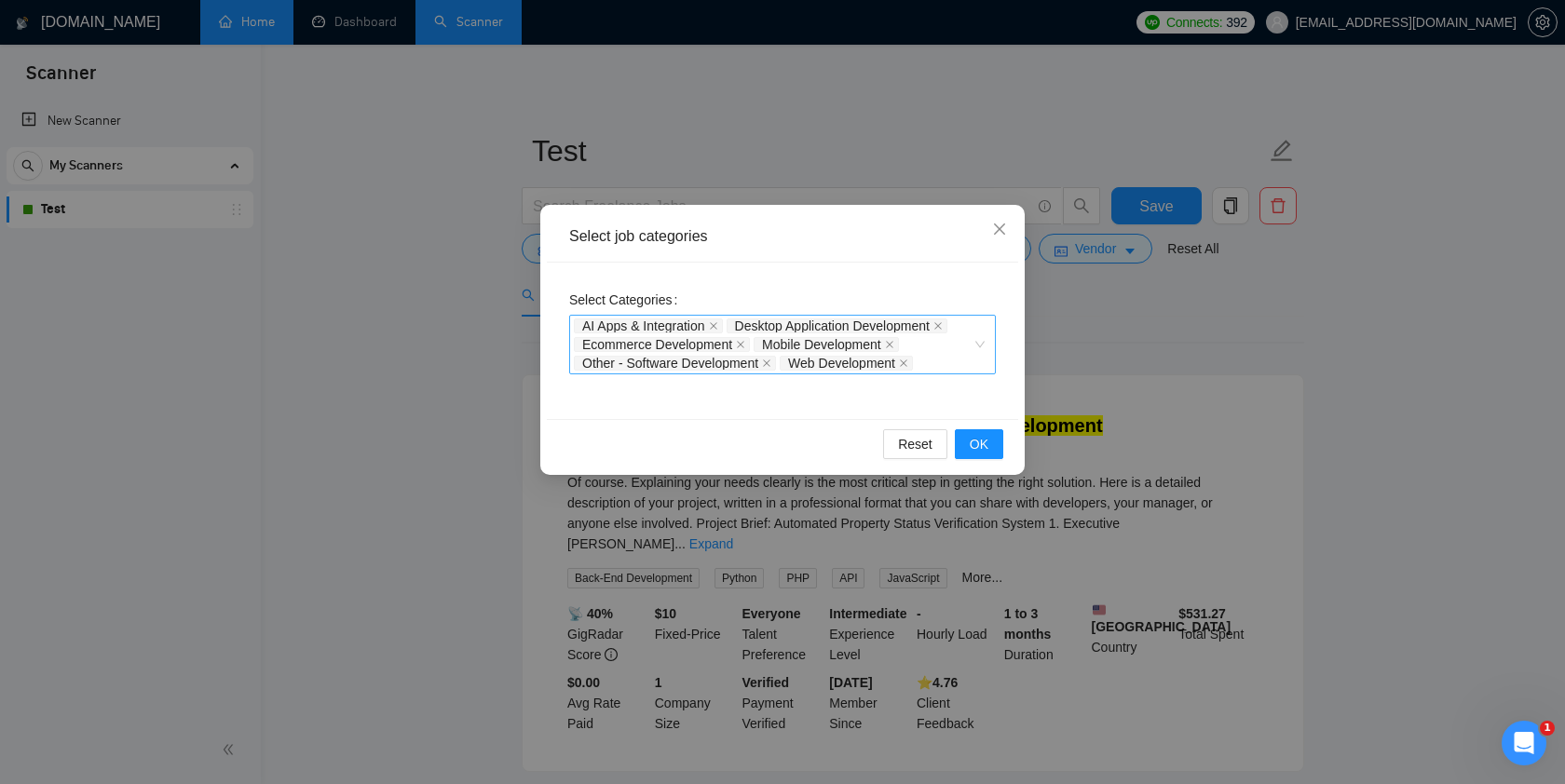
click at [982, 343] on div "AI Apps & Integration Desktop Application Development Ecommerce Development Mob…" at bounding box center [782, 343] width 426 height 59
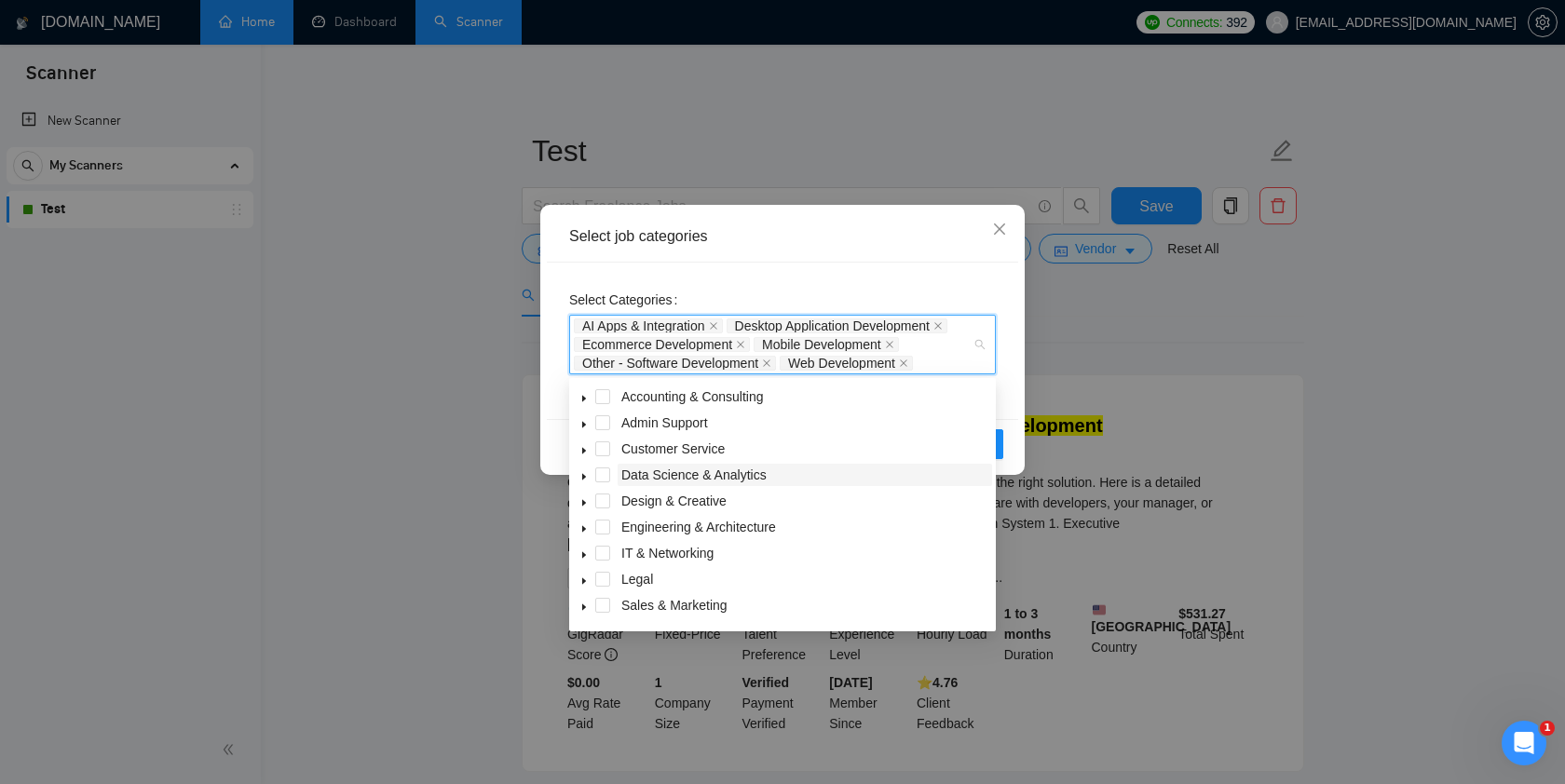
scroll to position [75, 0]
click at [585, 610] on icon "caret-down" at bounding box center [584, 611] width 10 height 10
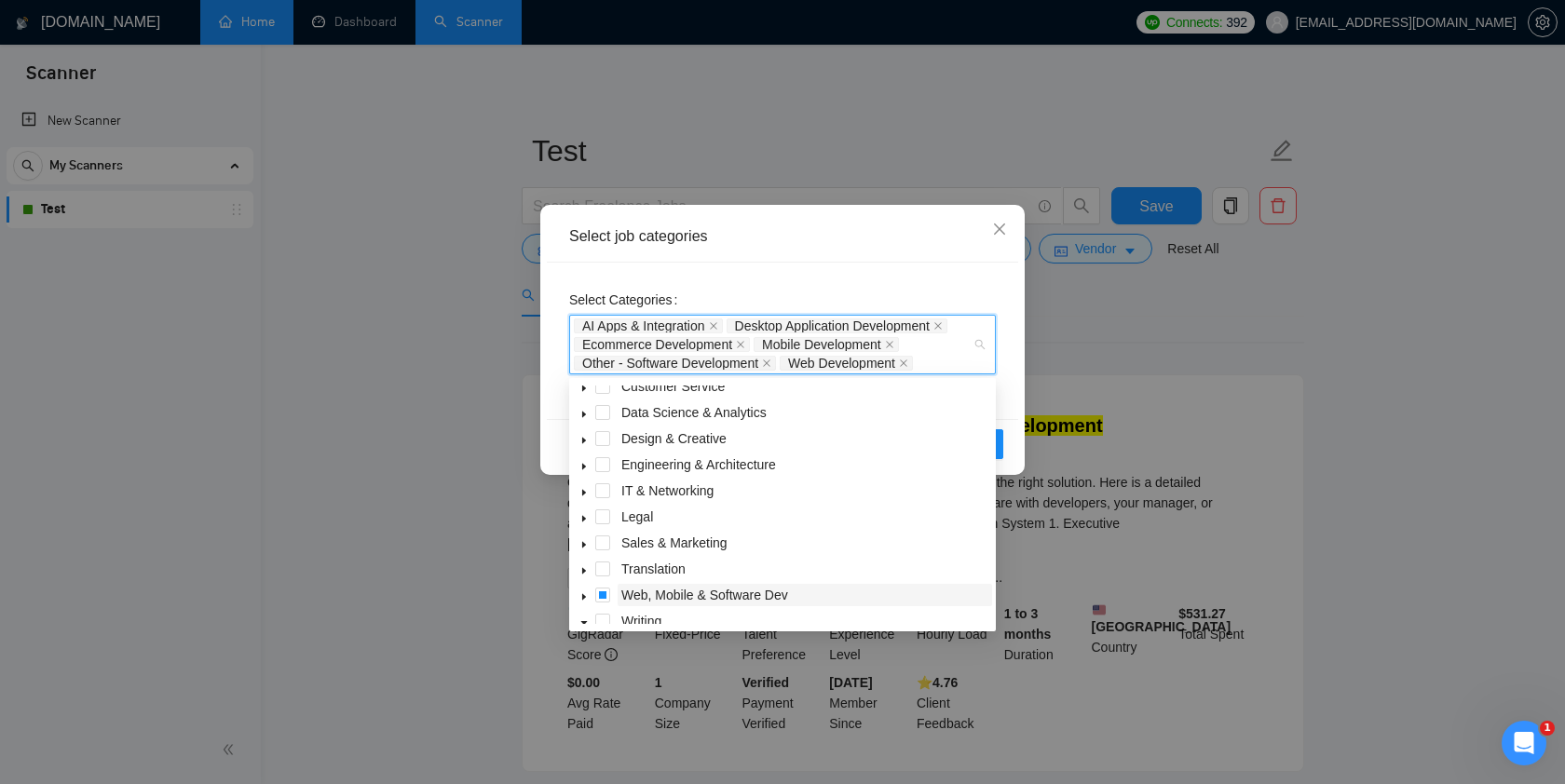
scroll to position [57, 0]
click at [583, 494] on icon "caret-down" at bounding box center [584, 497] width 10 height 10
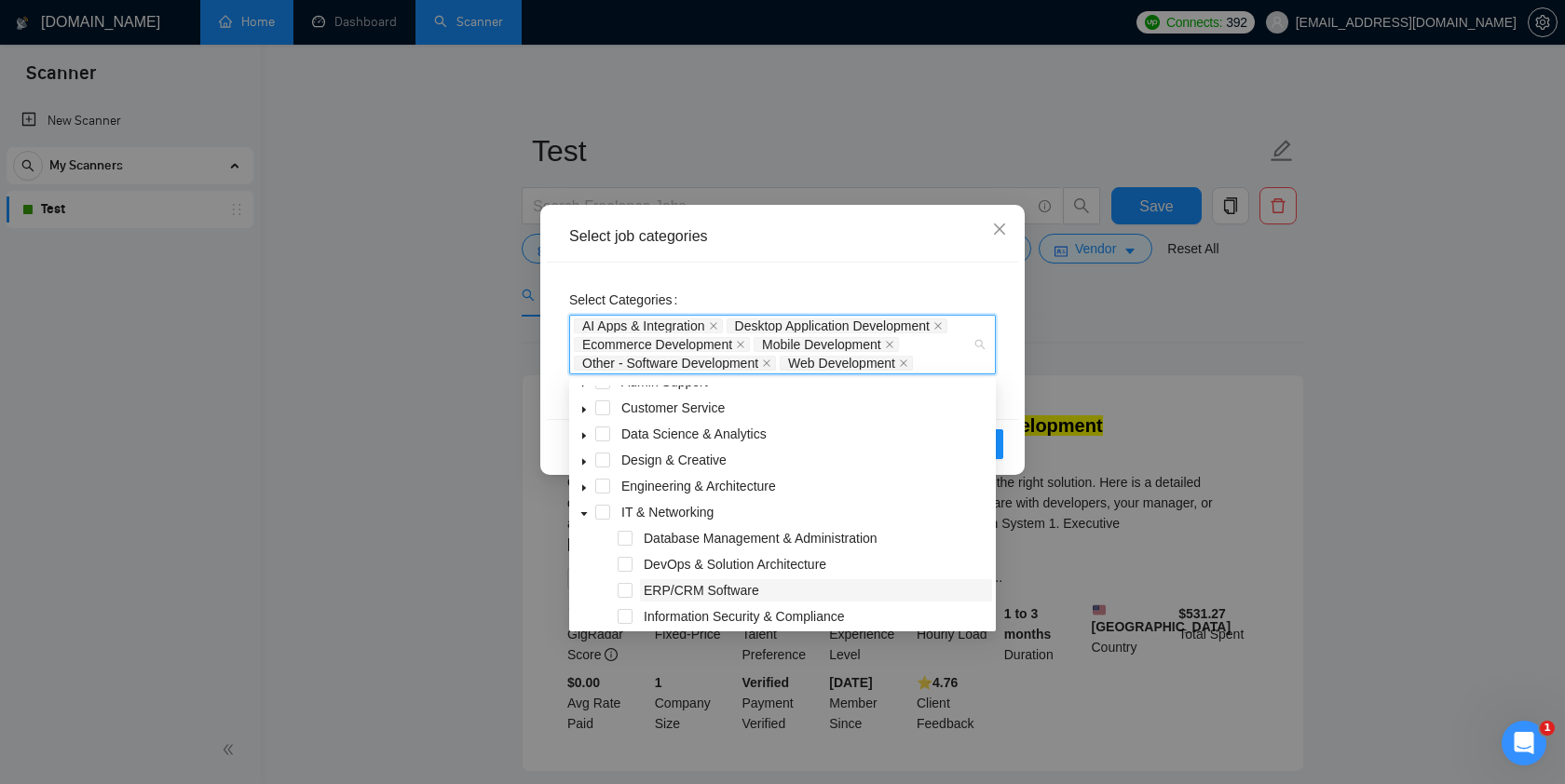
scroll to position [0, 0]
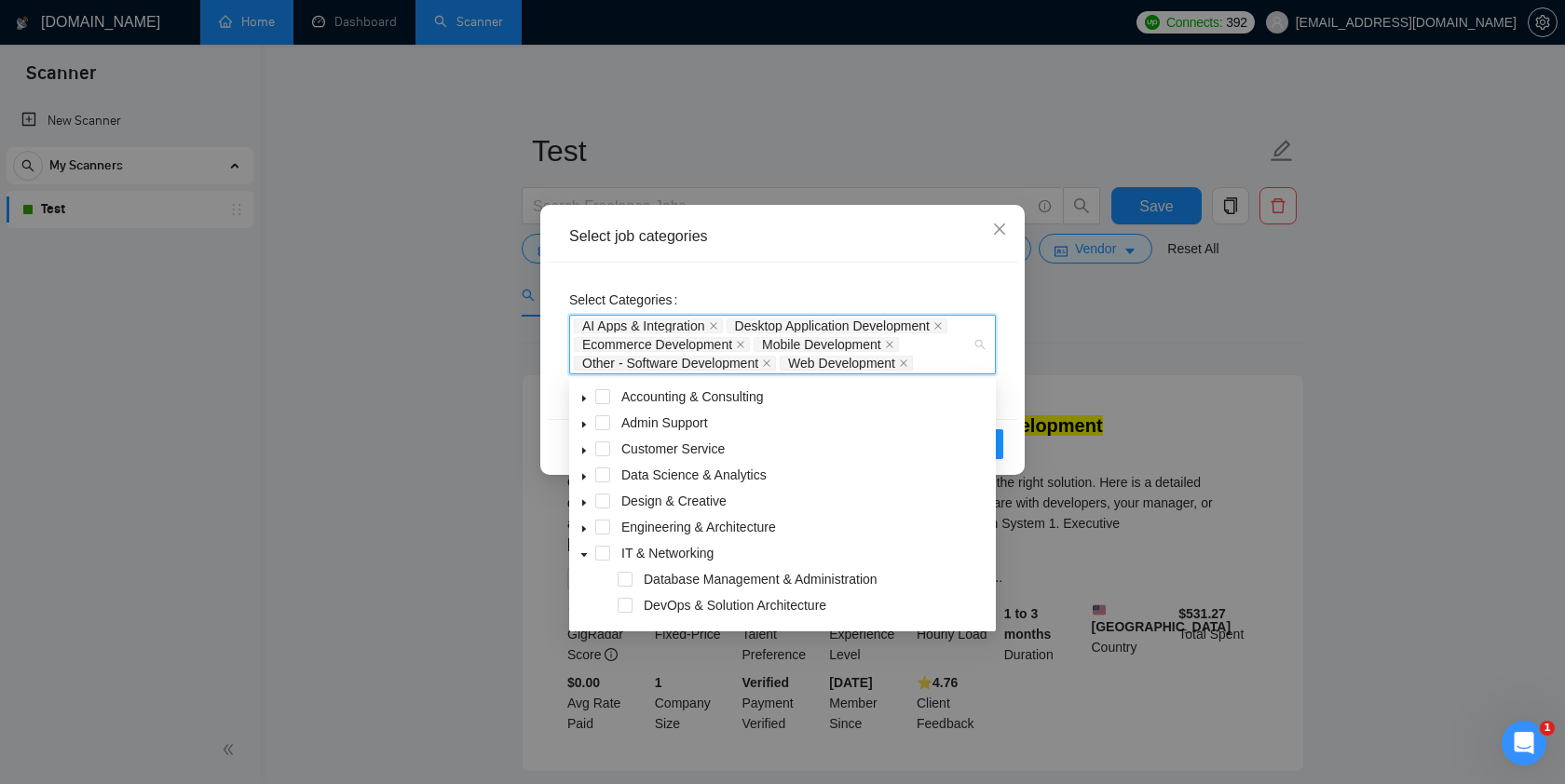
click at [583, 422] on icon "caret-down" at bounding box center [584, 425] width 10 height 10
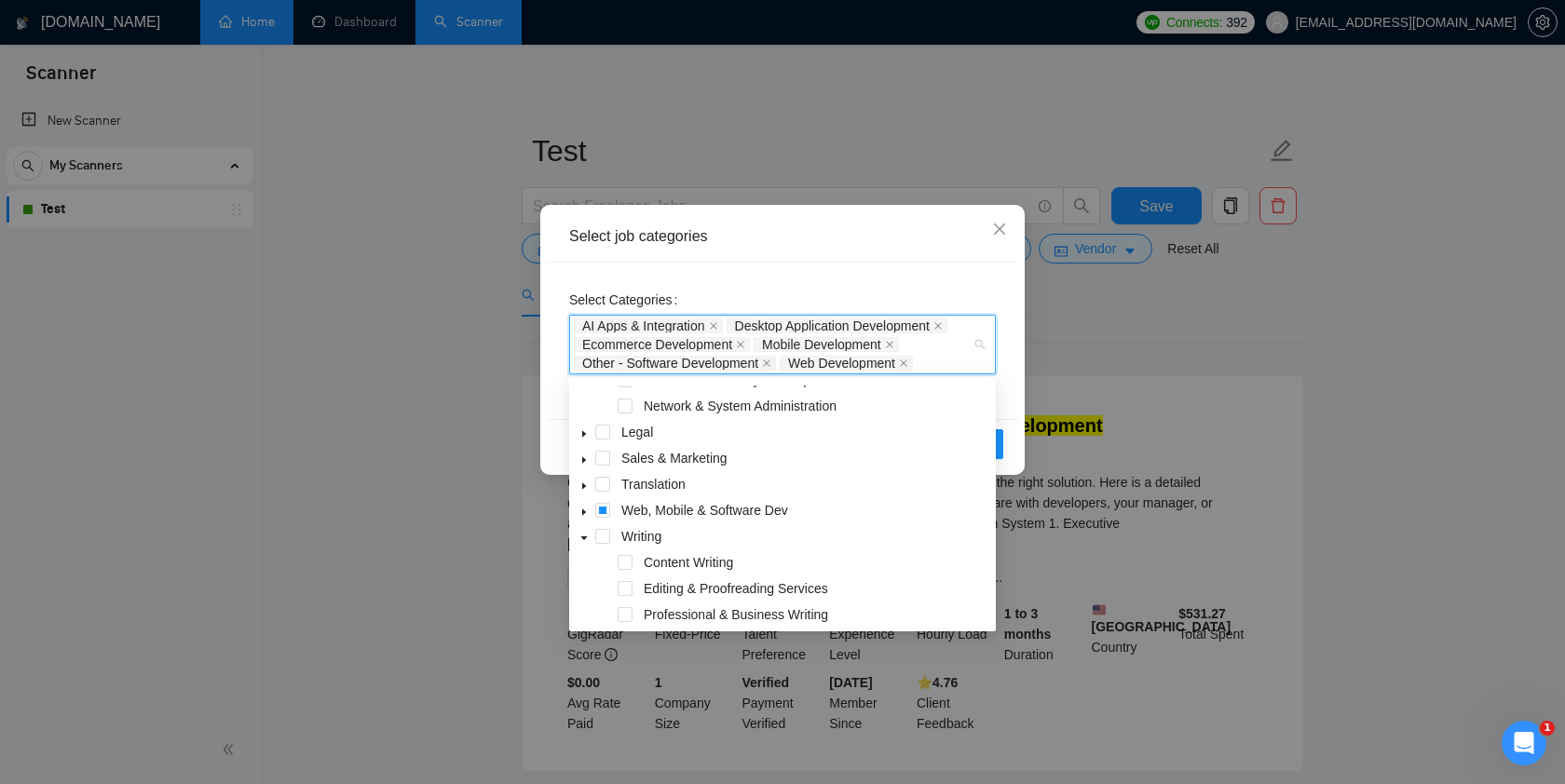
scroll to position [403, 0]
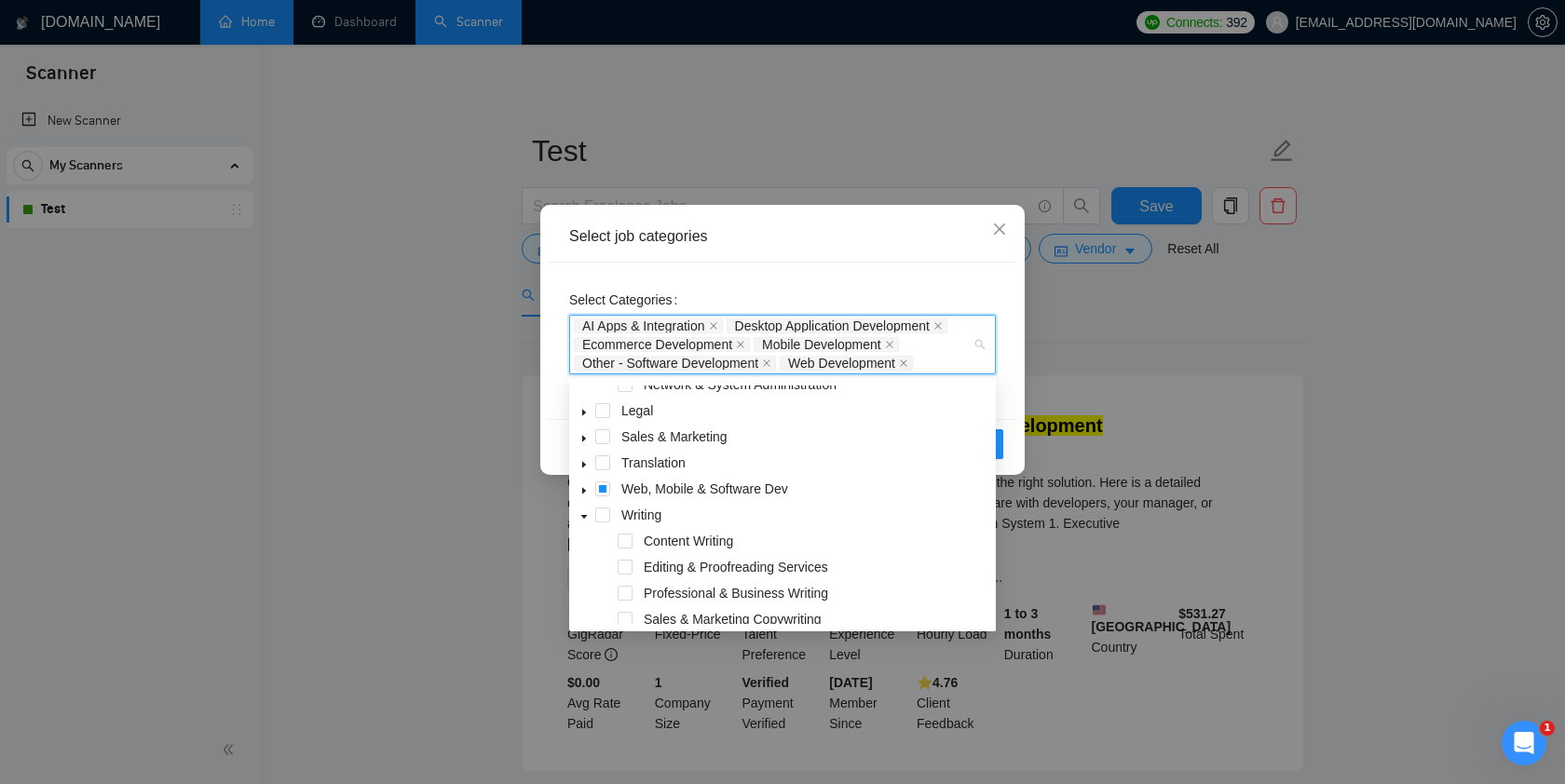
click at [583, 490] on icon "caret-down" at bounding box center [584, 491] width 4 height 7
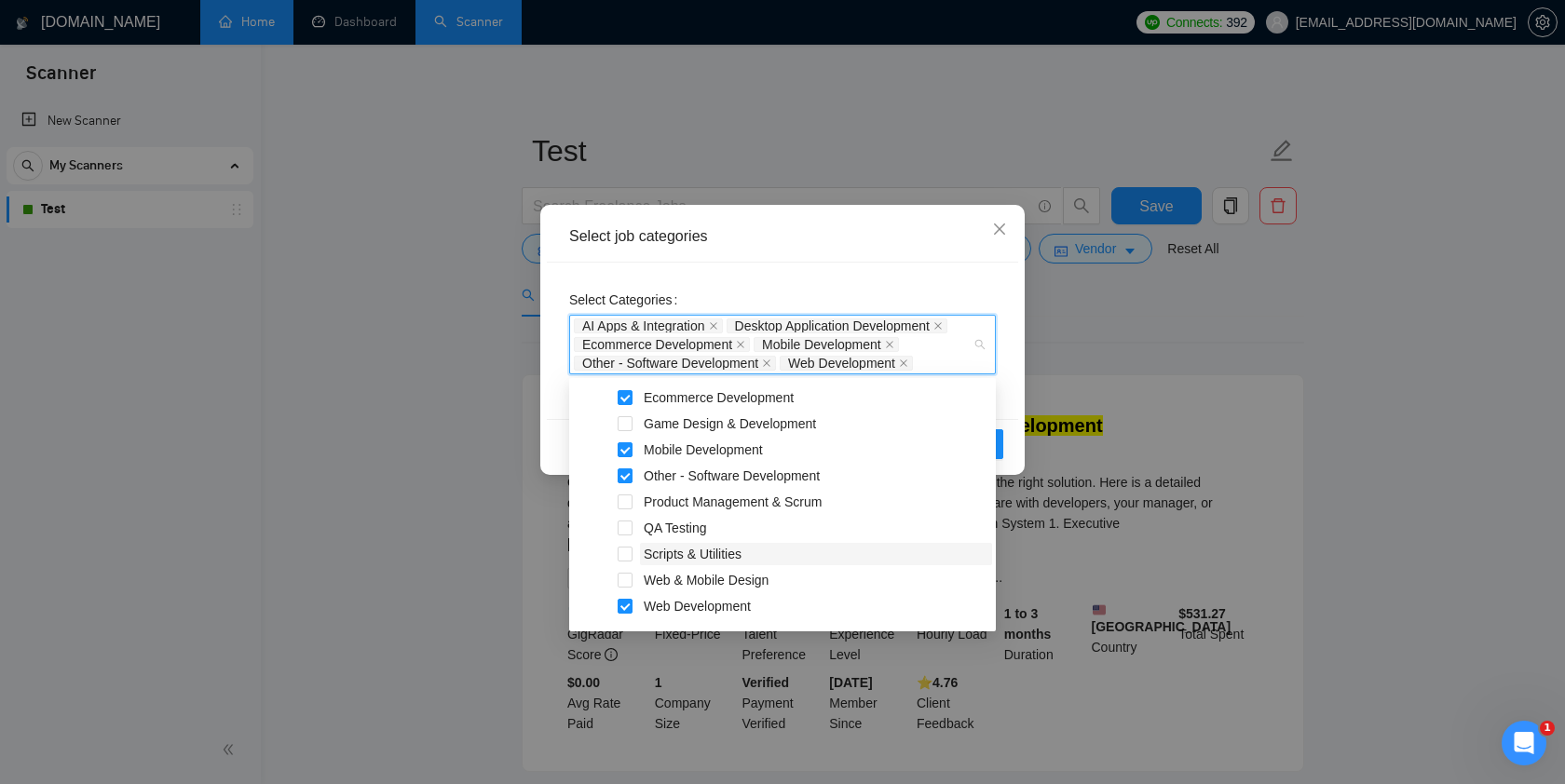
scroll to position [584, 0]
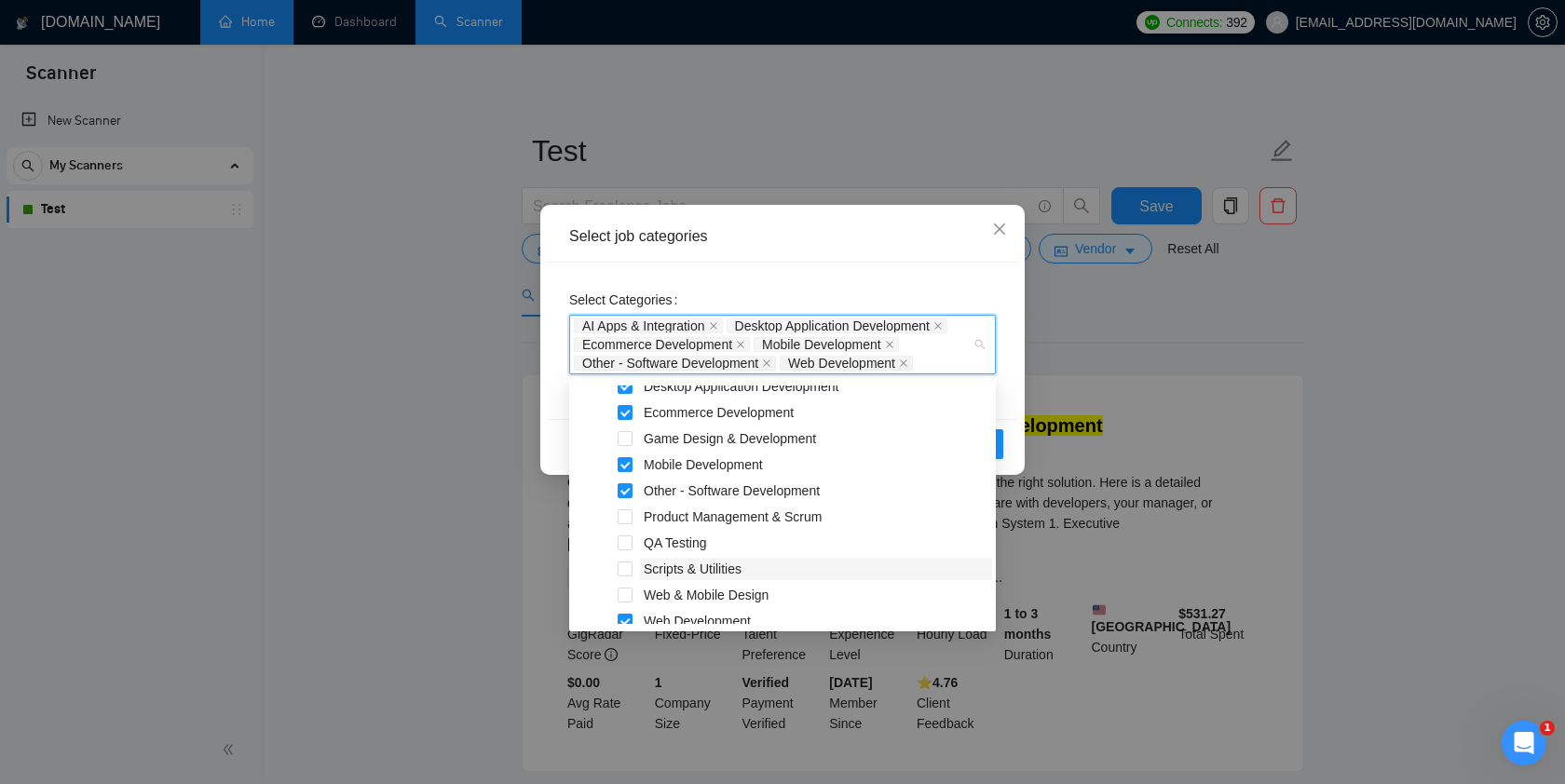
click at [720, 497] on span "Other - Software Development" at bounding box center [731, 490] width 176 height 15
click at [625, 492] on span at bounding box center [624, 490] width 15 height 15
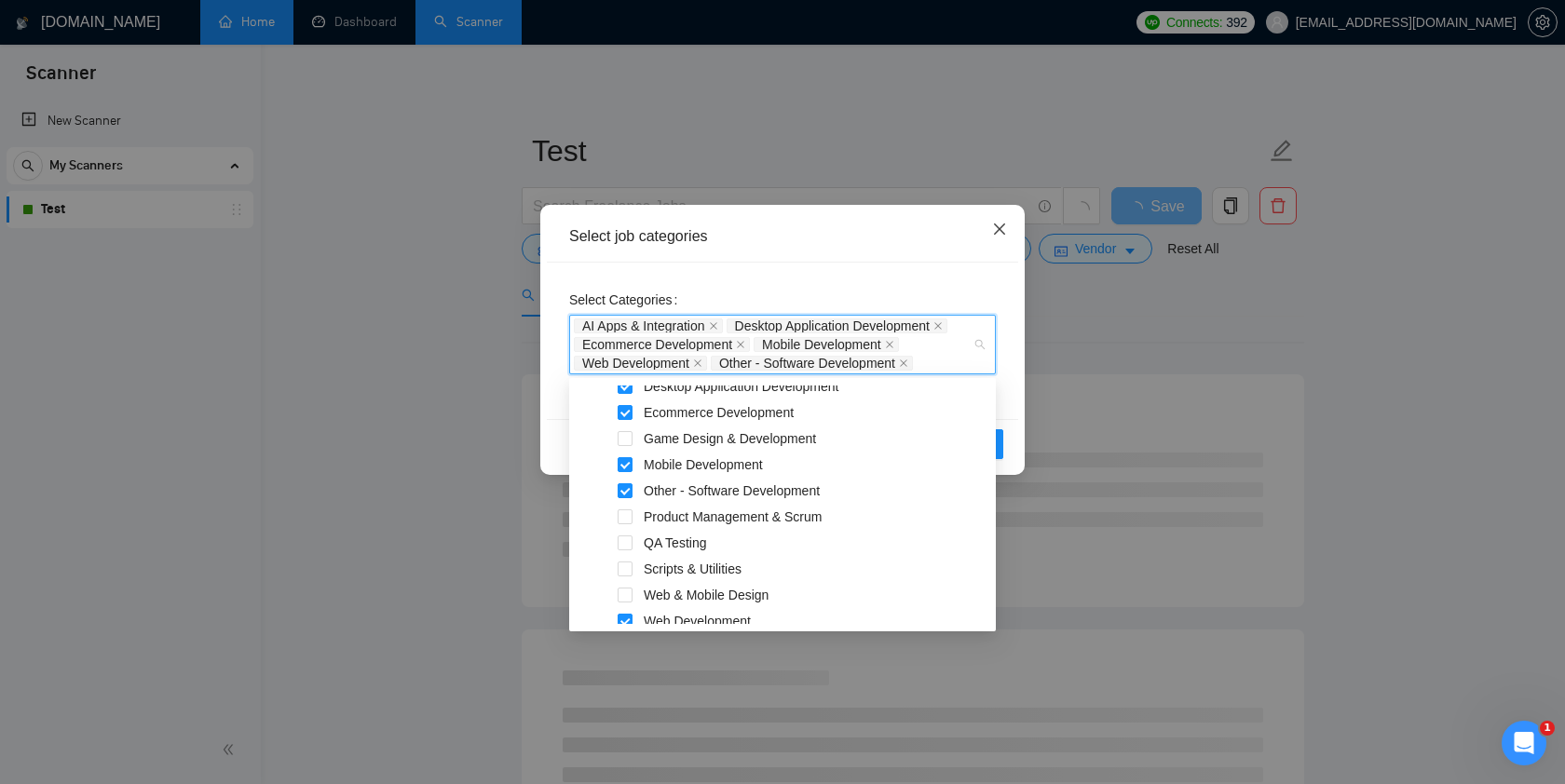
click at [995, 232] on icon "close" at bounding box center [999, 228] width 15 height 15
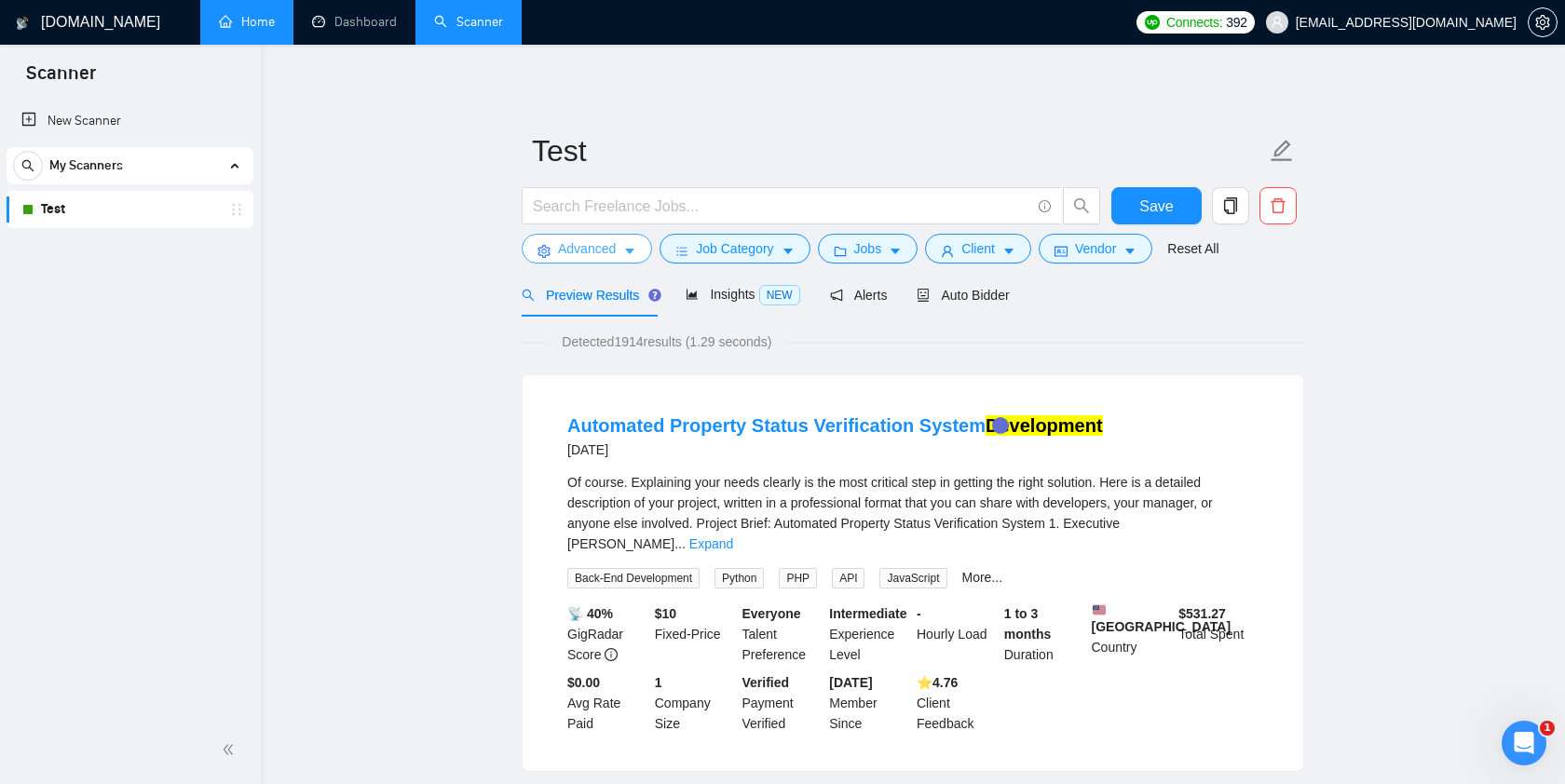
click at [598, 249] on span "Advanced" at bounding box center [586, 248] width 57 height 20
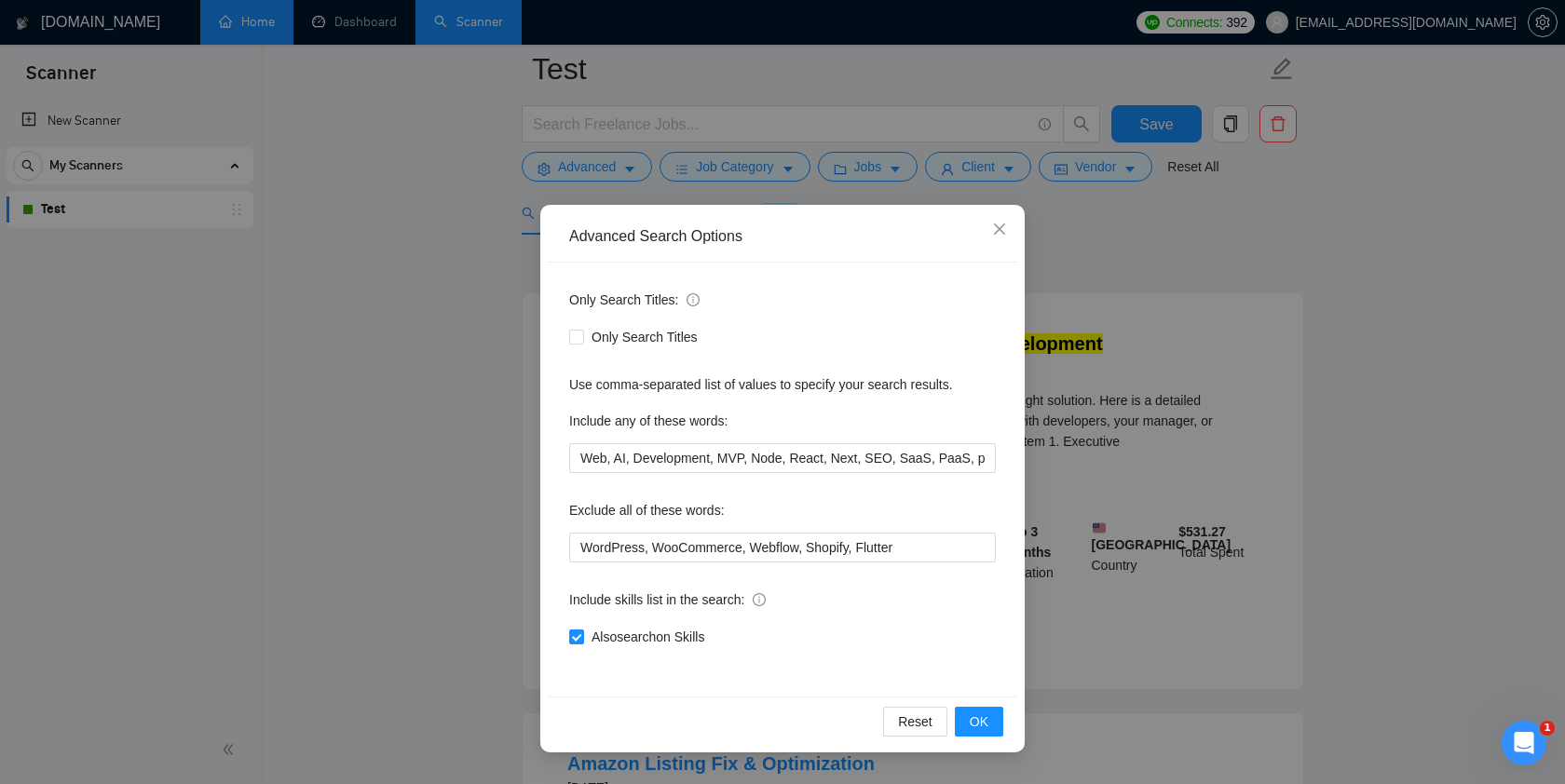
scroll to position [0, 0]
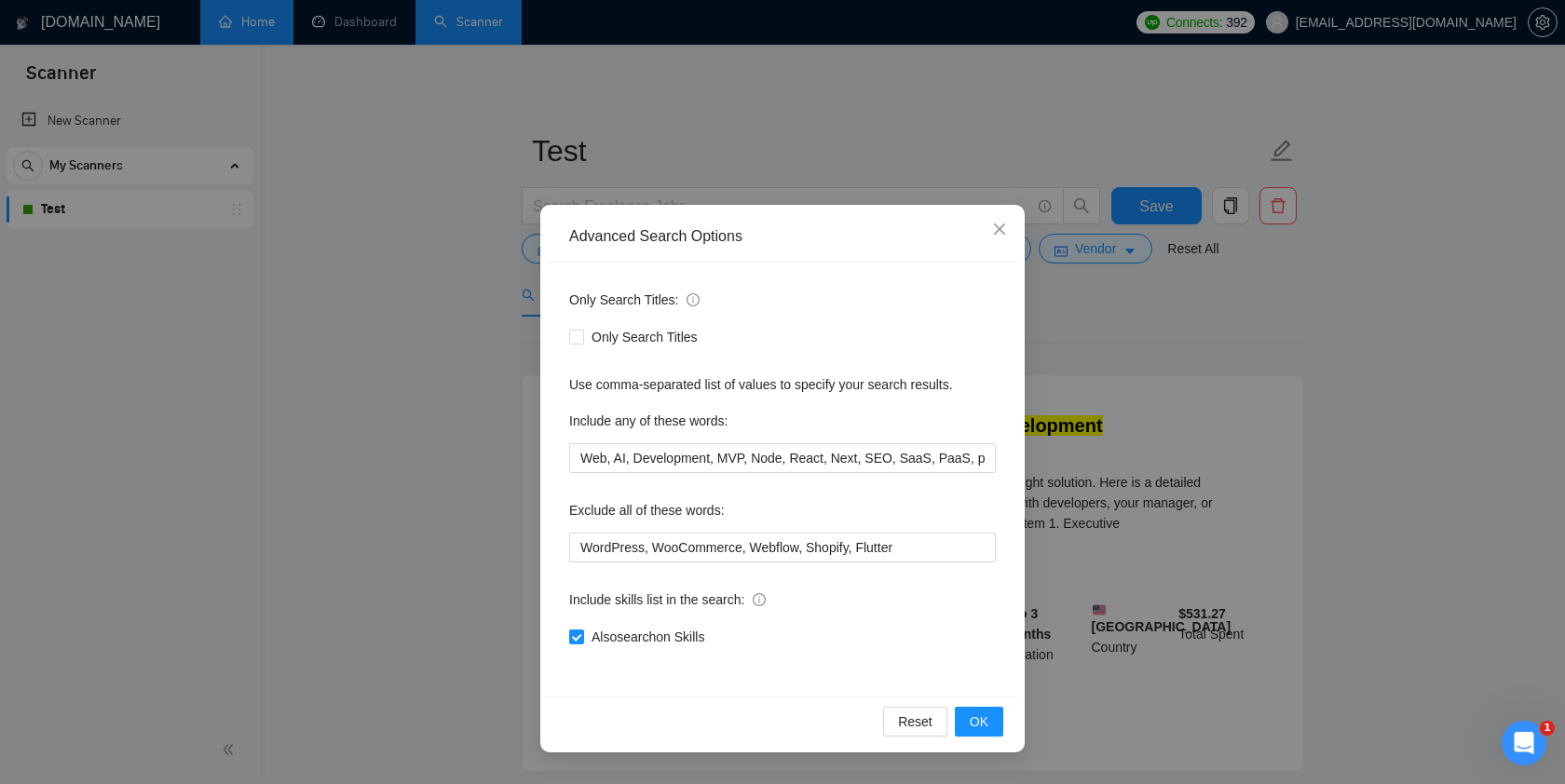
click at [1448, 130] on div "Advanced Search Options Only Search Titles: Only Search Titles Use comma-separa…" at bounding box center [782, 392] width 1565 height 784
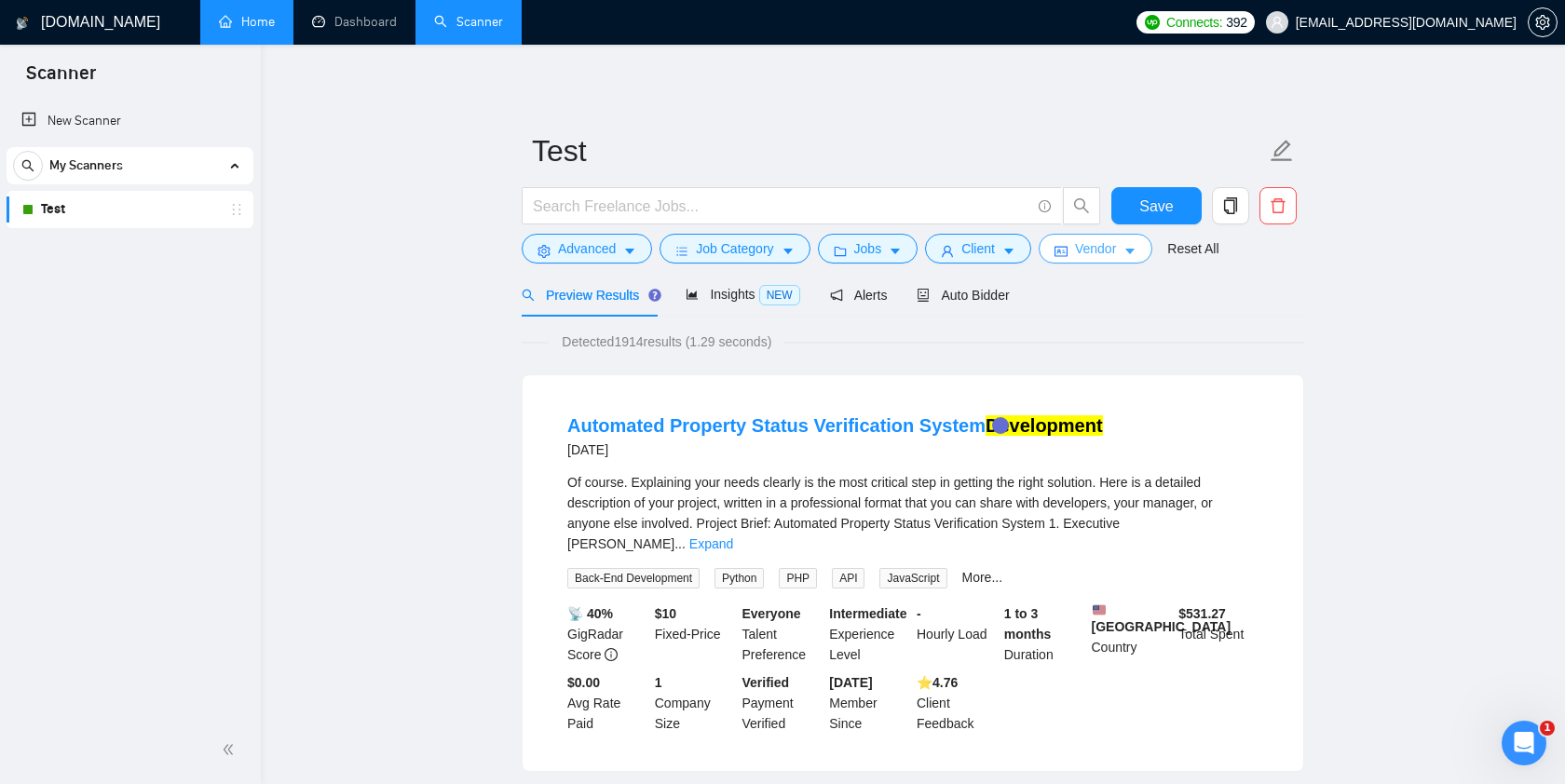
click at [1134, 249] on icon "caret-down" at bounding box center [1130, 252] width 10 height 6
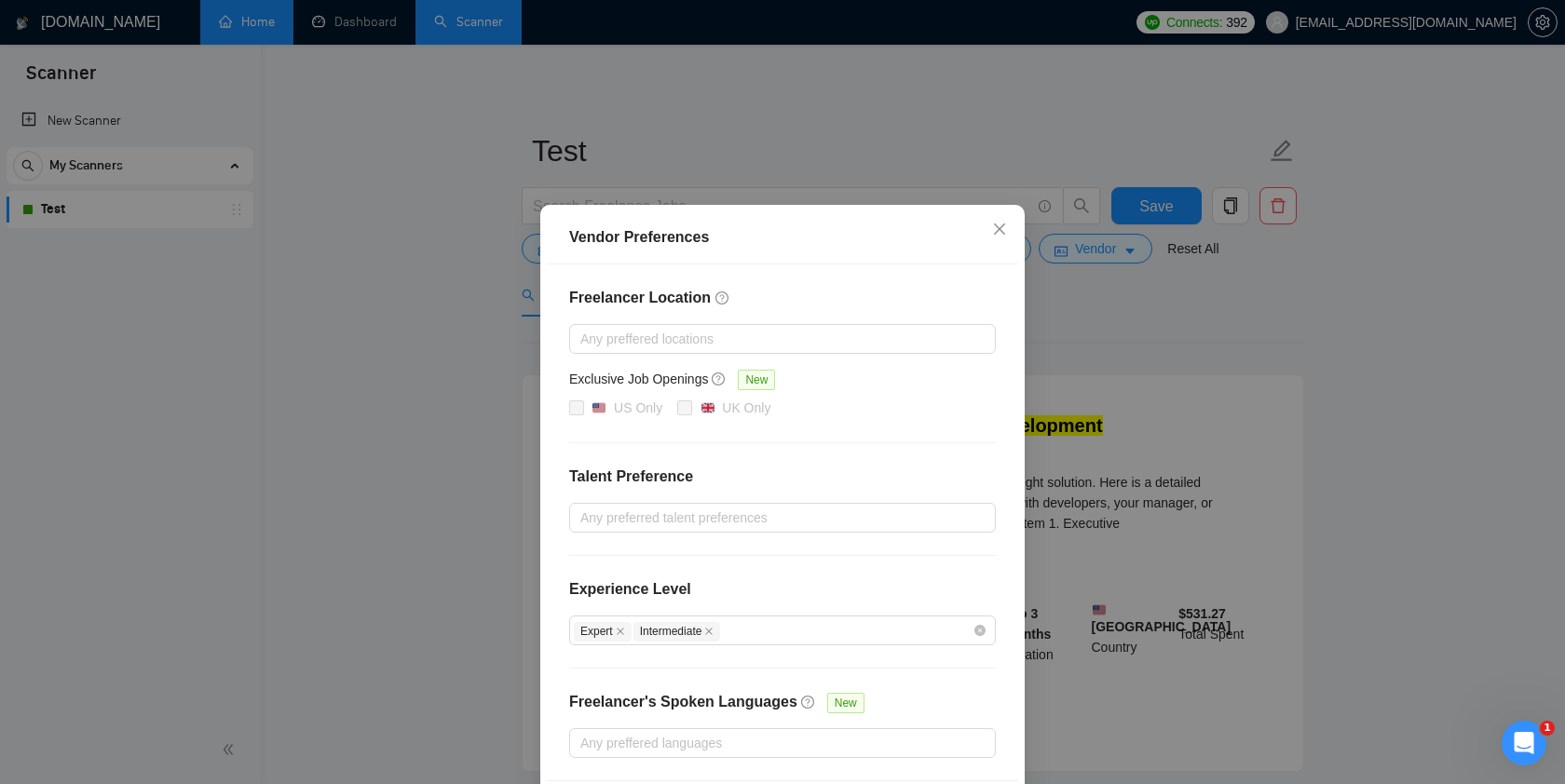
click at [1294, 377] on div "Vendor Preferences Freelancer Location Any preffered locations Exclusive Job Op…" at bounding box center [782, 392] width 1565 height 784
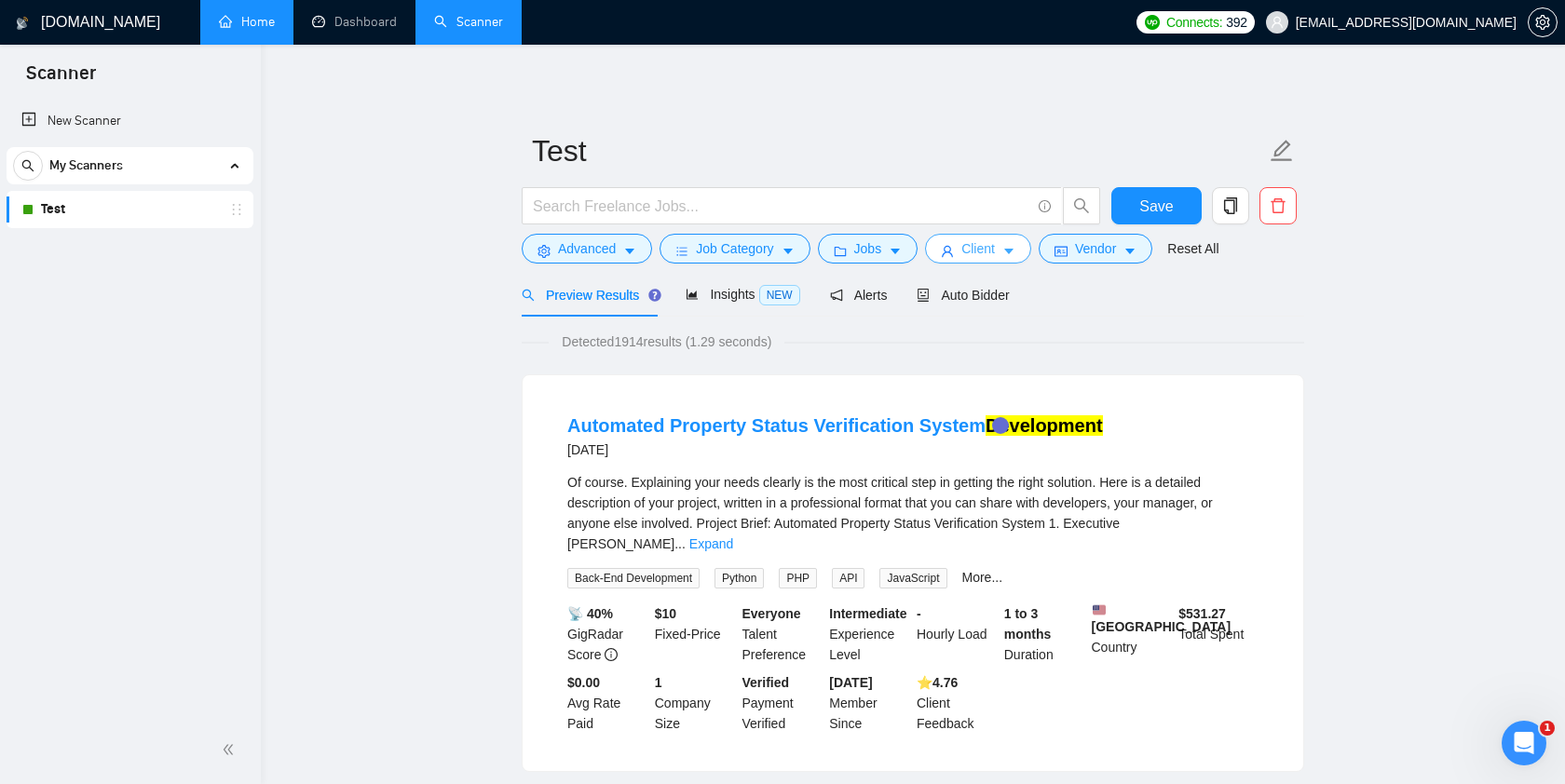
click at [1022, 248] on button "Client" at bounding box center [978, 248] width 106 height 30
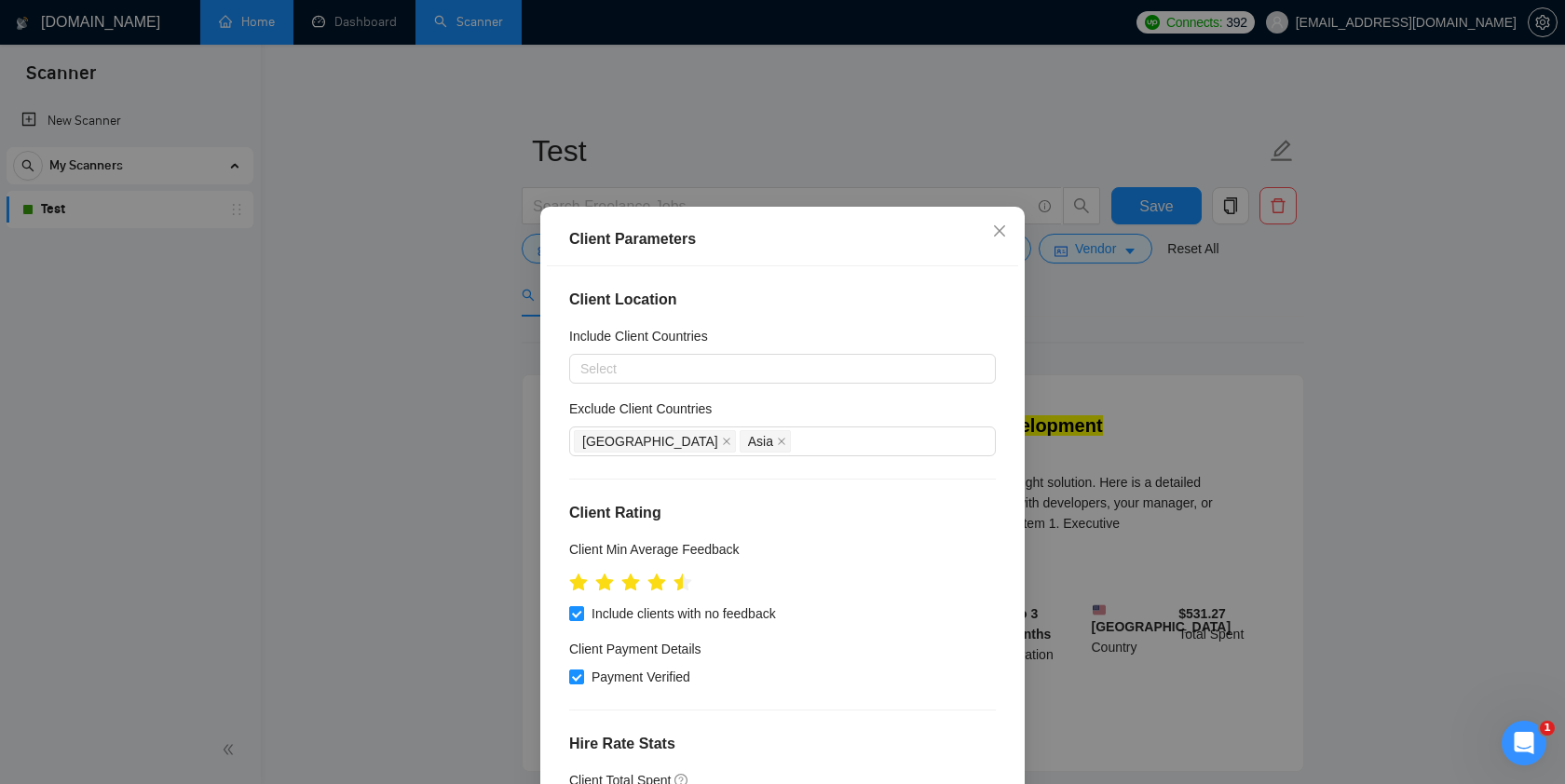
click at [1283, 323] on div "Client Parameters Client Location Include Client Countries Select Exclude Clien…" at bounding box center [782, 392] width 1565 height 784
